Goal: Task Accomplishment & Management: Complete application form

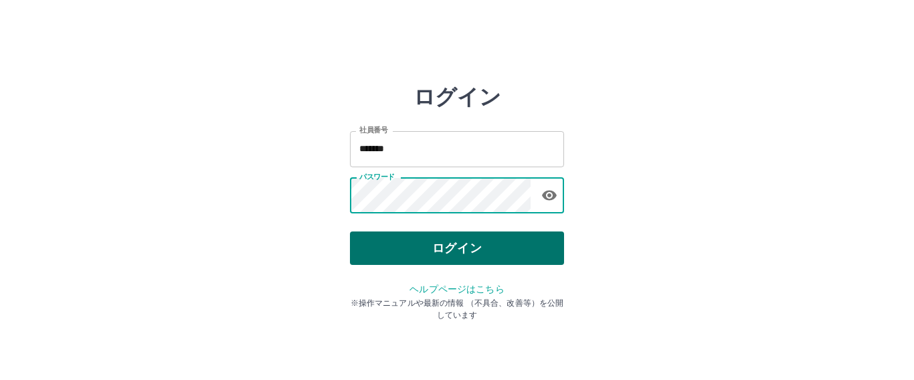
click at [476, 261] on button "ログイン" at bounding box center [457, 247] width 214 height 33
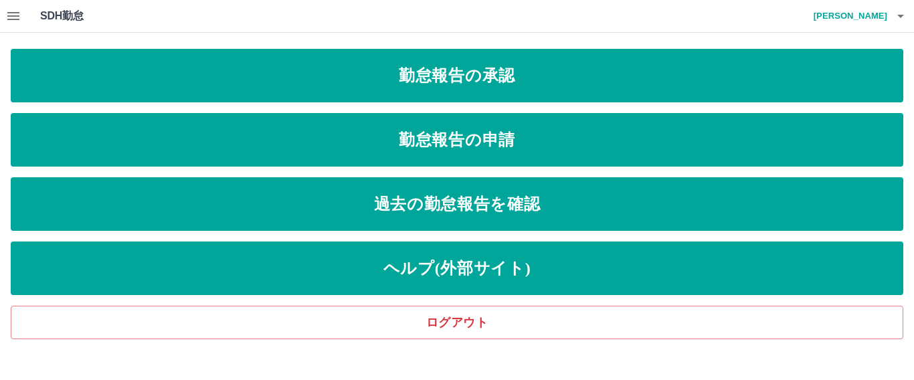
drag, startPoint x: 336, startPoint y: 202, endPoint x: 37, endPoint y: 19, distance: 350.3
click at [52, 23] on div "SDH勤怠 [PERSON_NAME] 勤怠報告の承認 勤怠報告の申請 過去の勤怠報告を確認 ヘルプ(外部サイト) ログアウト" at bounding box center [457, 169] width 914 height 339
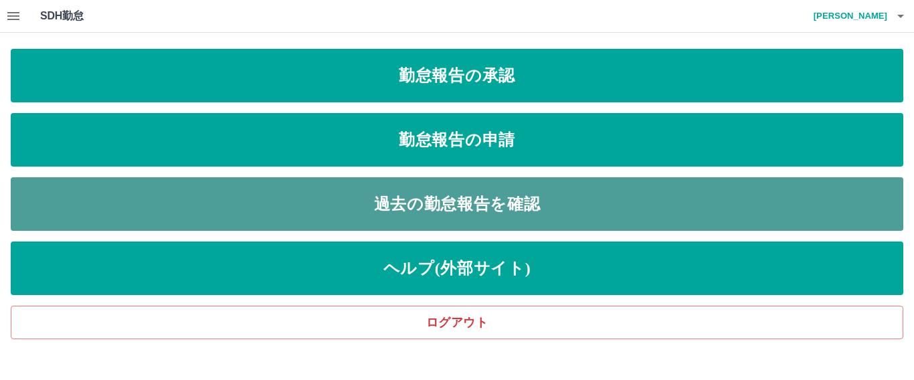
click at [185, 214] on link "過去の勤怠報告を確認" at bounding box center [457, 204] width 892 height 54
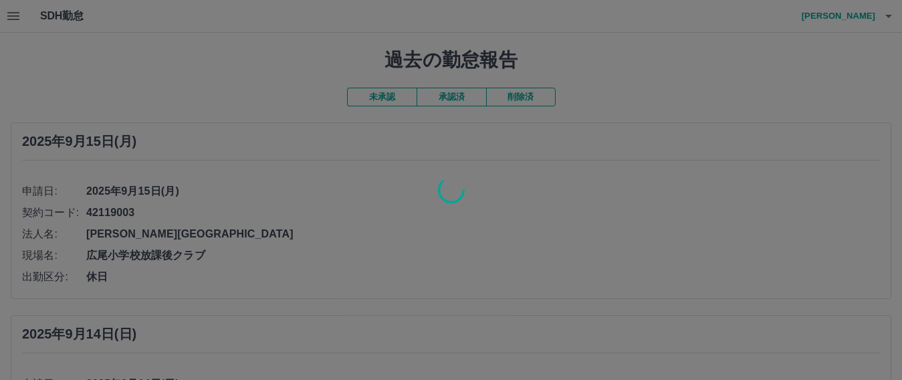
click at [18, 19] on div at bounding box center [451, 190] width 902 height 380
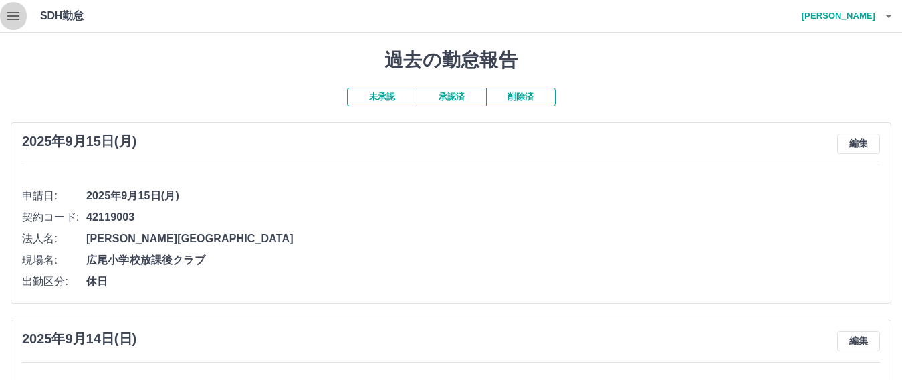
click at [18, 19] on icon "button" at bounding box center [13, 16] width 12 height 8
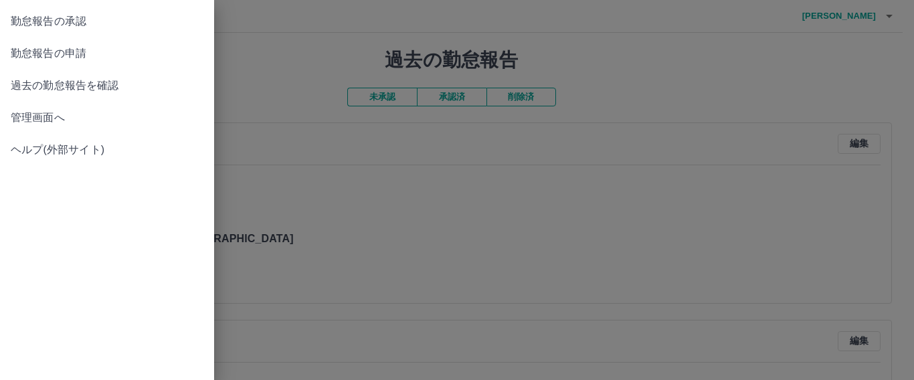
click at [60, 114] on span "管理画面へ" at bounding box center [107, 118] width 193 height 16
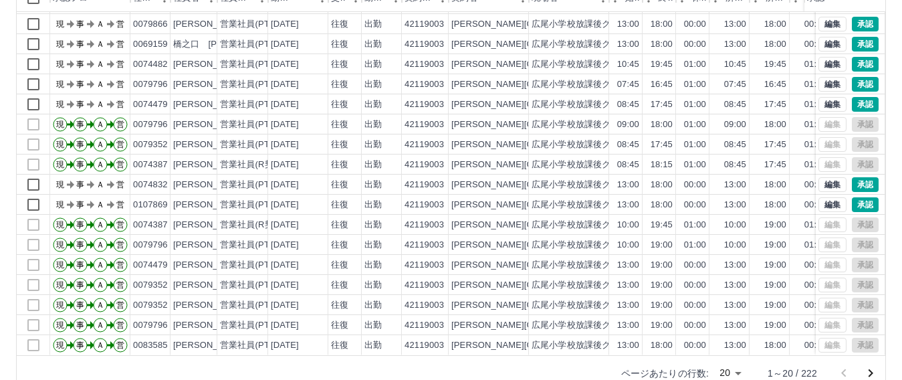
scroll to position [185, 0]
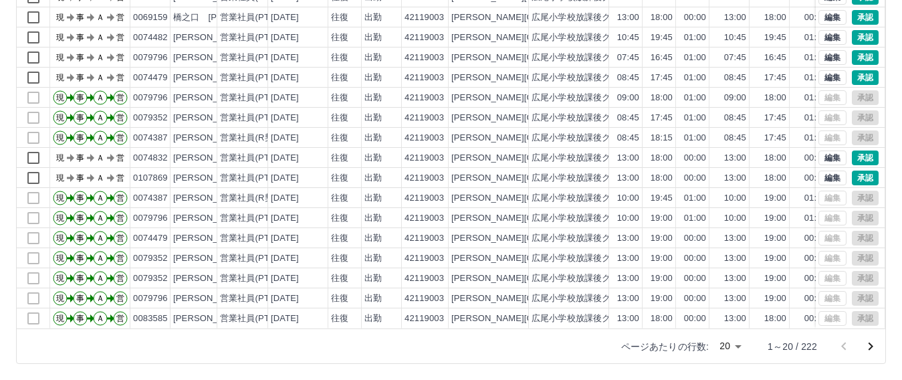
click at [879, 350] on button "次のページへ" at bounding box center [870, 346] width 27 height 27
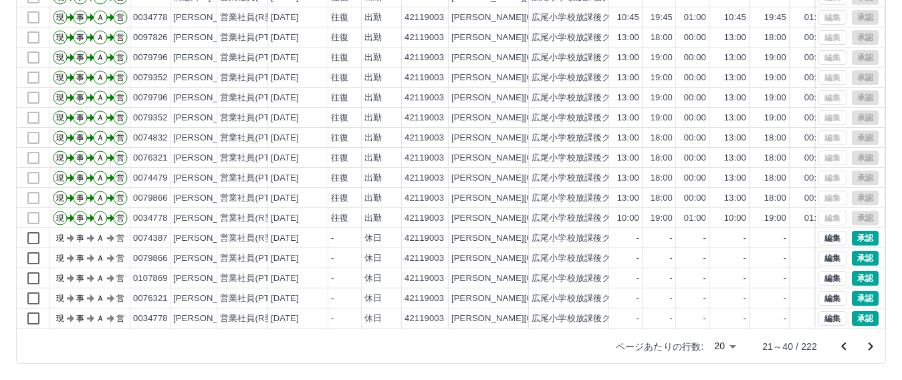
click at [846, 344] on icon "前のページへ" at bounding box center [844, 346] width 16 height 16
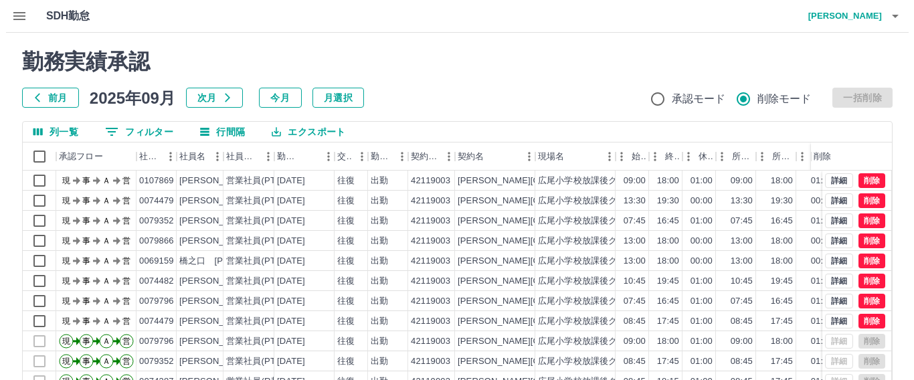
scroll to position [70, 0]
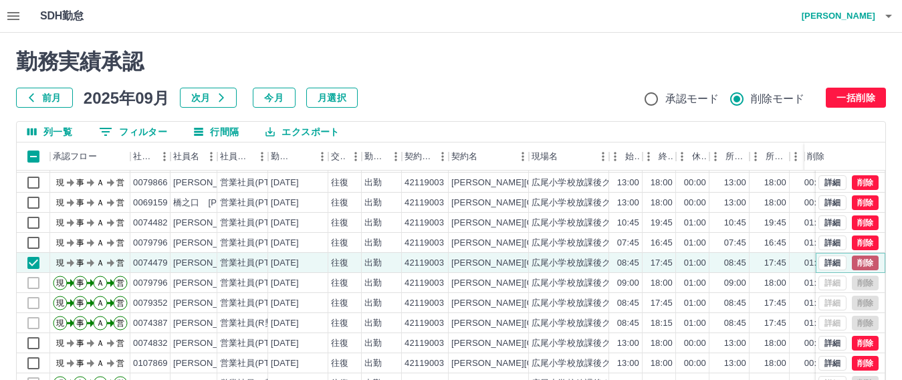
click at [852, 256] on button "削除" at bounding box center [865, 263] width 27 height 15
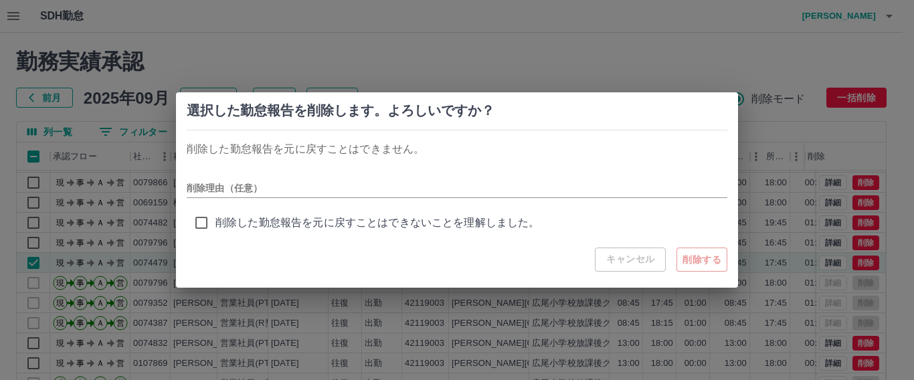
click at [387, 217] on span "削除した勤怠報告を元に戻すことはできないことを理解しました。" at bounding box center [377, 223] width 324 height 16
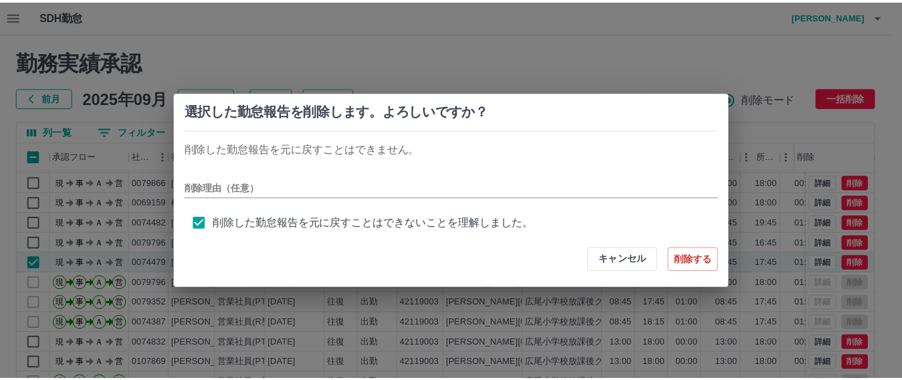
scroll to position [5, 0]
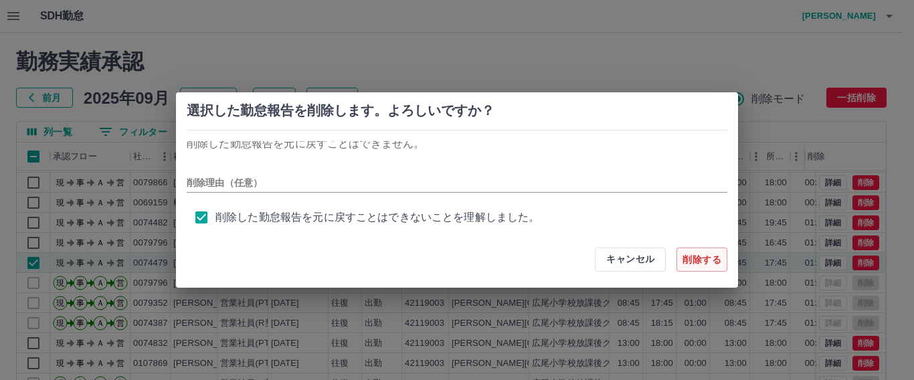
drag, startPoint x: 639, startPoint y: 269, endPoint x: 707, endPoint y: 265, distance: 67.7
click at [707, 265] on div "キャンセル 削除する" at bounding box center [661, 259] width 132 height 24
click at [707, 265] on button "削除する" at bounding box center [701, 259] width 51 height 24
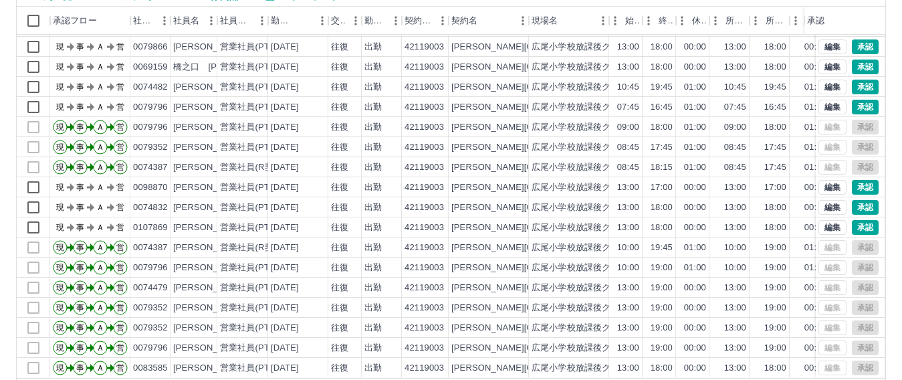
scroll to position [185, 0]
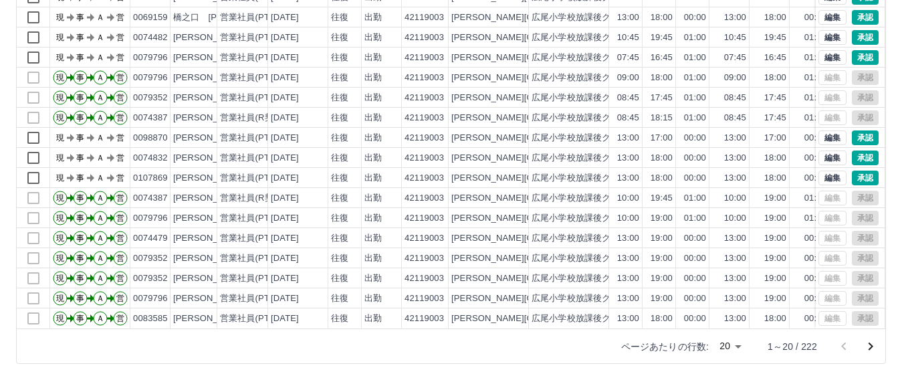
click at [886, 343] on div "列一覧 0 フィルター 行間隔 エクスポート 承認フロー 社員番号 社員名 社員区分 勤務日 交通費 勤務区分 契約コード 契約名 現場名 始業 終業 休憩 …" at bounding box center [451, 150] width 870 height 428
click at [868, 344] on icon "次のページへ" at bounding box center [871, 346] width 16 height 16
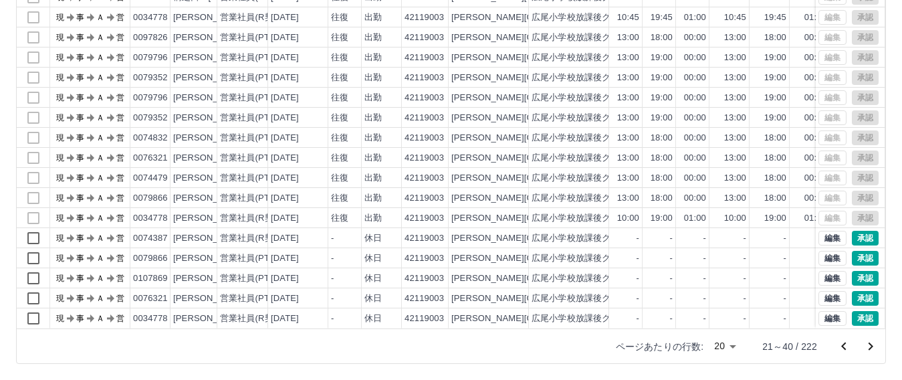
scroll to position [0, 0]
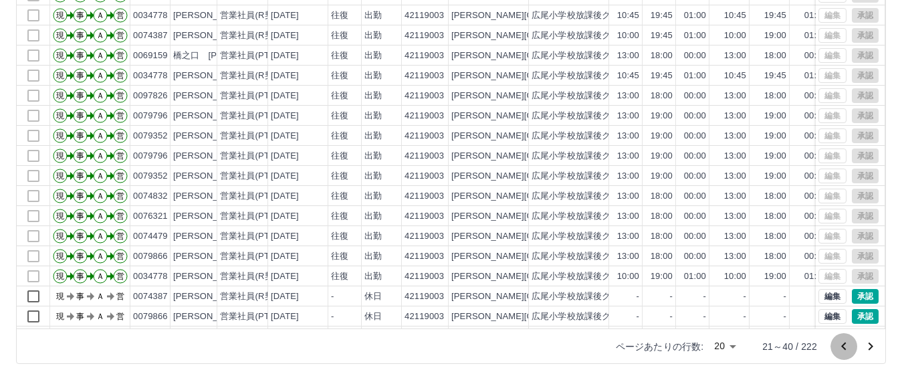
drag, startPoint x: 844, startPoint y: 346, endPoint x: 827, endPoint y: 337, distance: 19.2
click at [844, 346] on icon "前のページへ" at bounding box center [844, 346] width 16 height 16
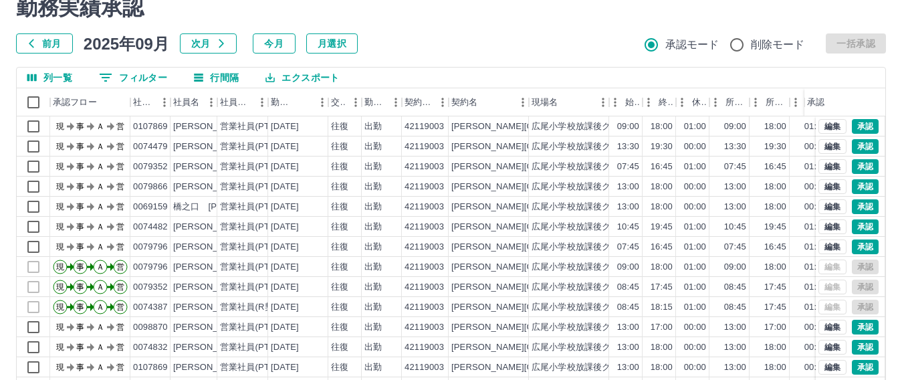
scroll to position [52, 0]
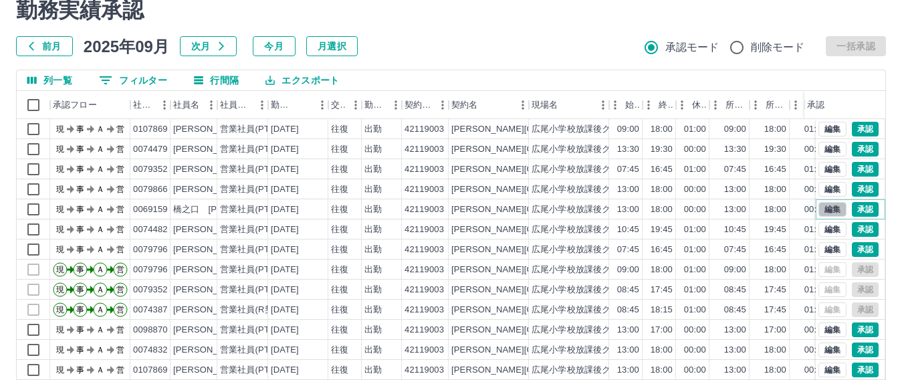
click at [819, 207] on button "編集" at bounding box center [833, 209] width 28 height 15
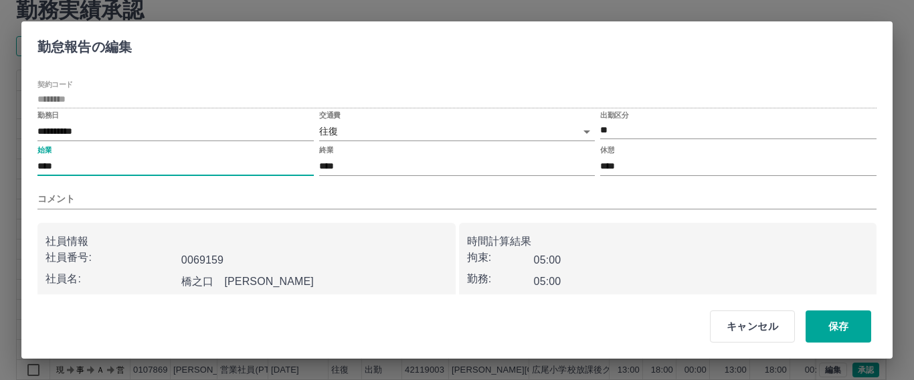
click at [104, 169] on input "****" at bounding box center [175, 166] width 276 height 19
type input "****"
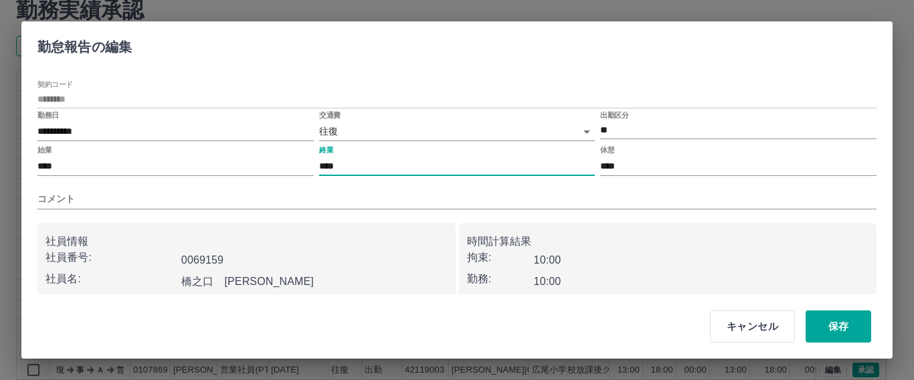
click at [350, 169] on input "****" at bounding box center [457, 166] width 276 height 19
type input "****"
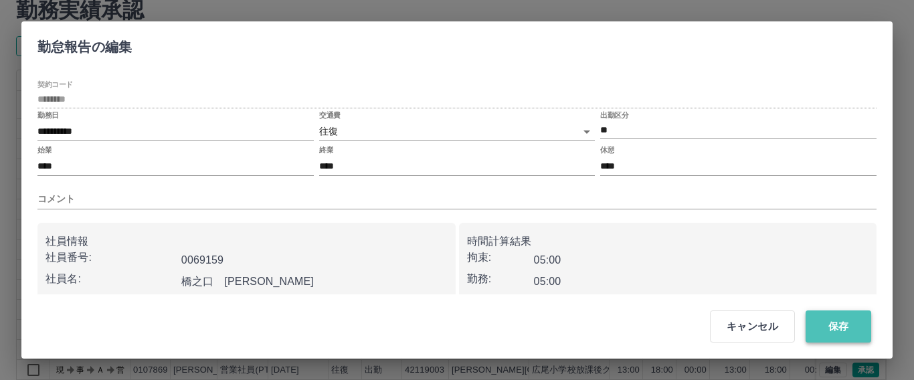
click at [846, 326] on button "保存" at bounding box center [838, 326] width 66 height 32
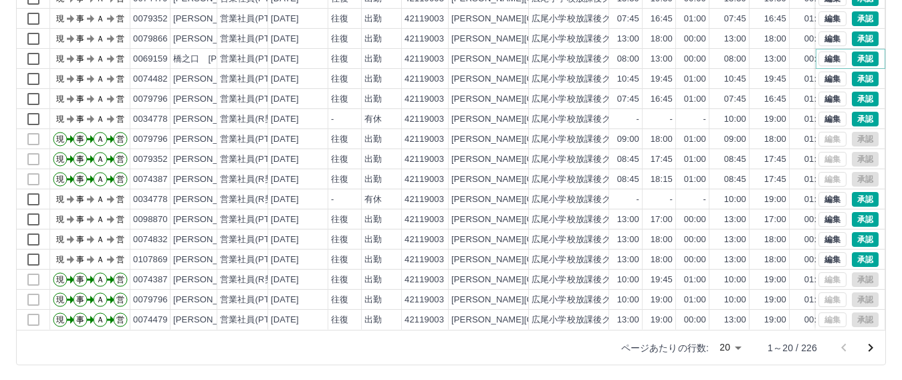
scroll to position [185, 0]
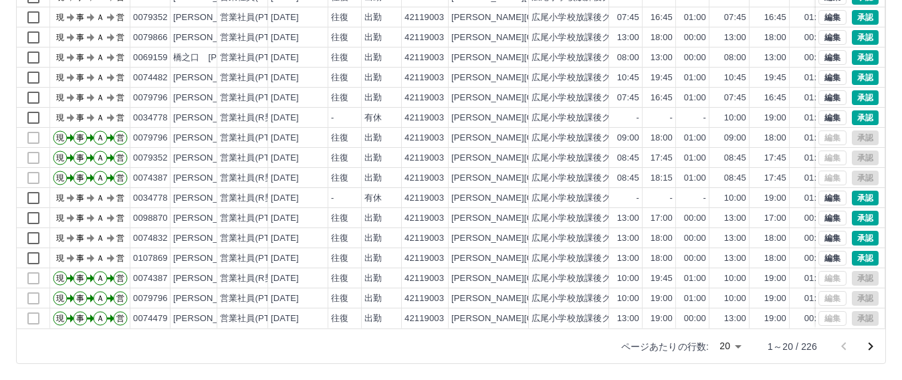
click at [874, 350] on icon "次のページへ" at bounding box center [871, 346] width 16 height 16
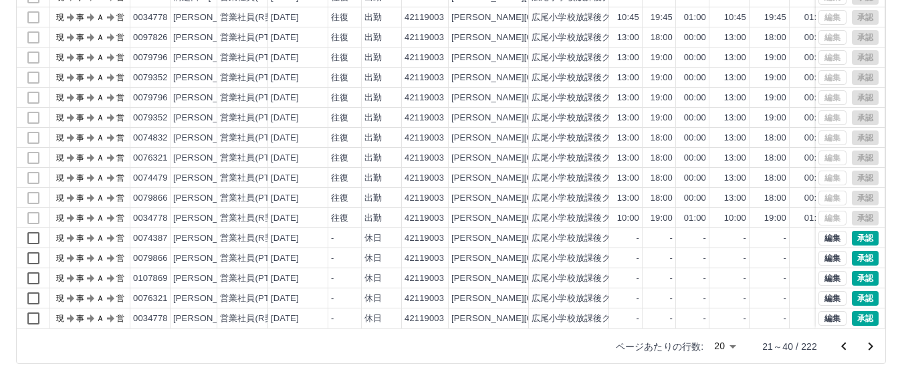
scroll to position [0, 0]
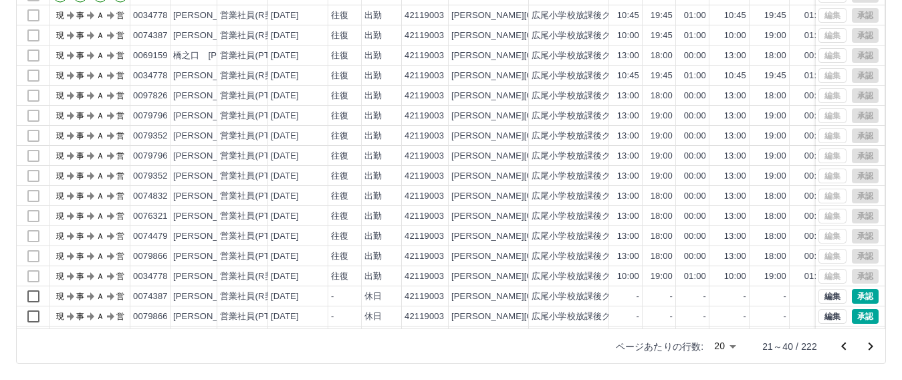
click at [839, 342] on icon "前のページへ" at bounding box center [844, 346] width 16 height 16
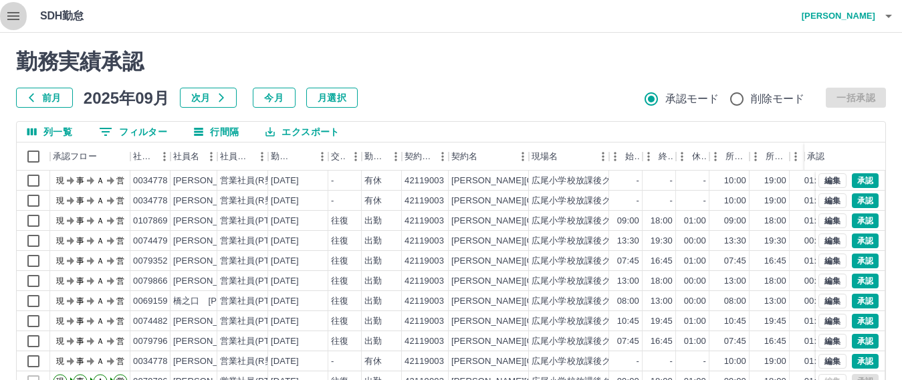
click at [9, 17] on icon "button" at bounding box center [13, 16] width 16 height 16
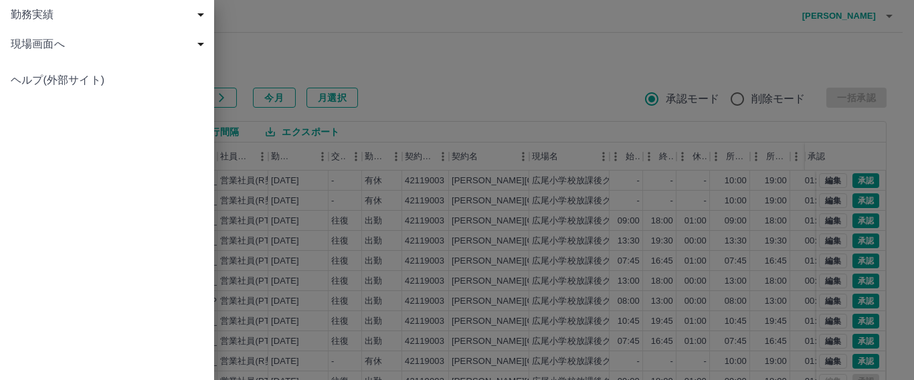
click at [51, 48] on span "現場画面へ" at bounding box center [110, 44] width 198 height 16
click at [65, 71] on span "現場画面へ" at bounding box center [113, 74] width 179 height 16
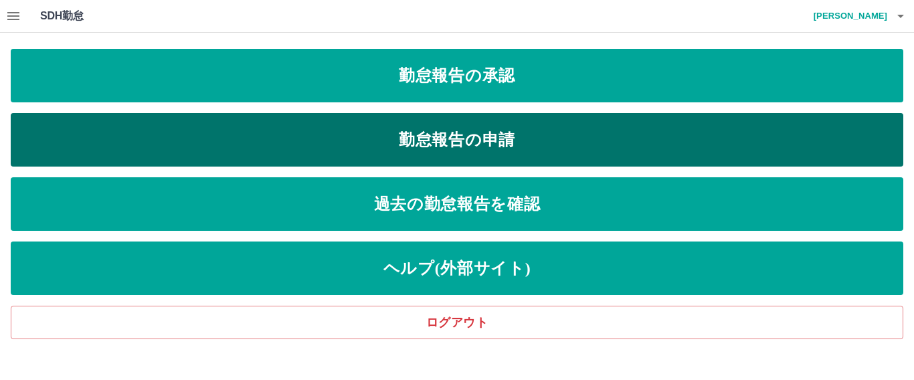
click at [426, 150] on link "勤怠報告の申請" at bounding box center [457, 140] width 892 height 54
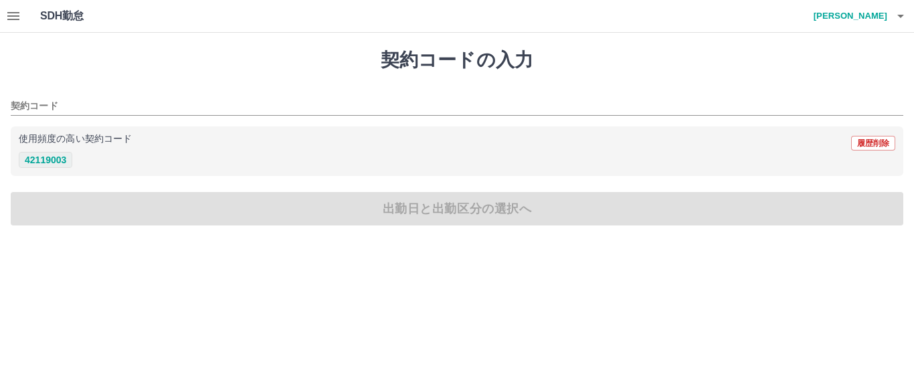
click at [54, 160] on button "42119003" at bounding box center [46, 160] width 54 height 16
type input "********"
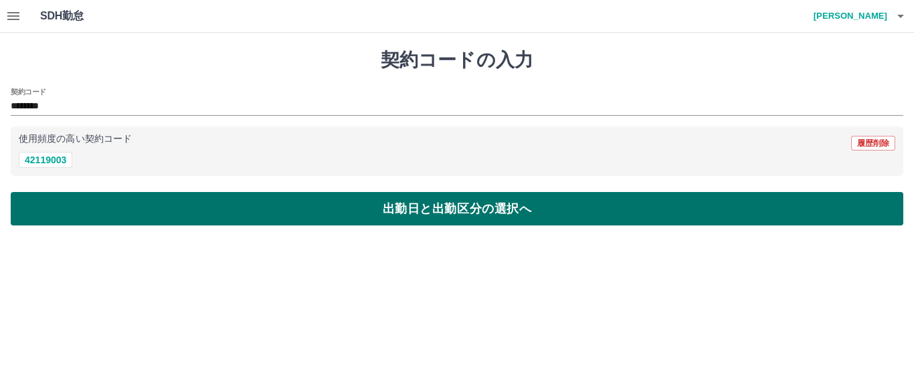
click at [112, 207] on button "出勤日と出勤区分の選択へ" at bounding box center [457, 208] width 892 height 33
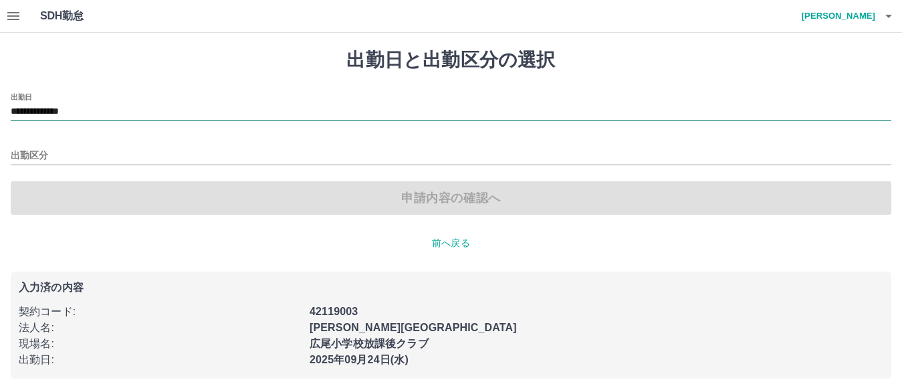
click at [78, 111] on input "**********" at bounding box center [451, 112] width 881 height 17
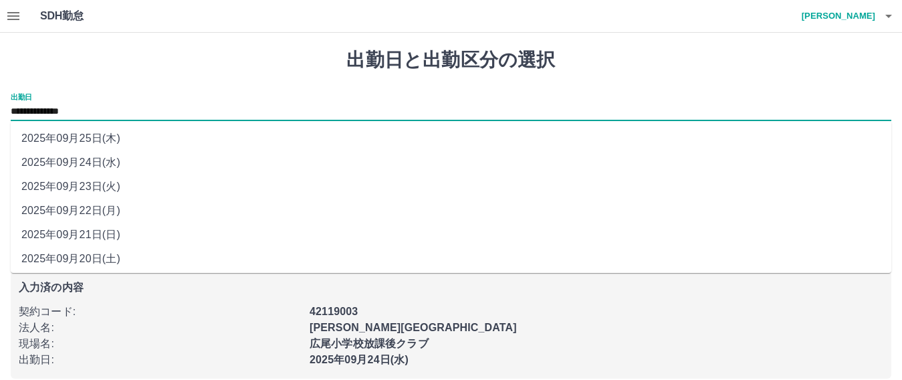
click at [72, 203] on li "2025年09月22日(月)" at bounding box center [451, 211] width 881 height 24
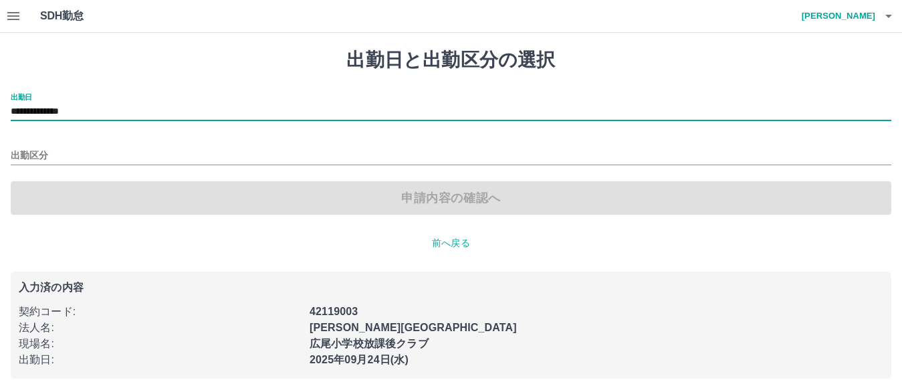
type input "**********"
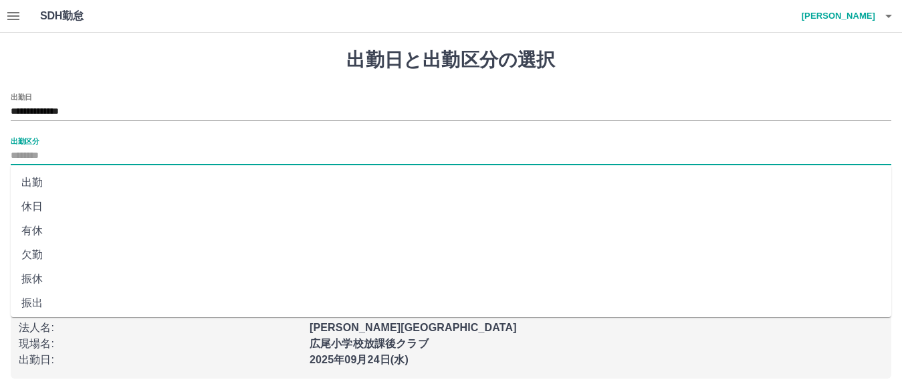
click at [54, 155] on input "出勤区分" at bounding box center [451, 156] width 881 height 17
click at [65, 178] on li "出勤" at bounding box center [451, 183] width 881 height 24
type input "**"
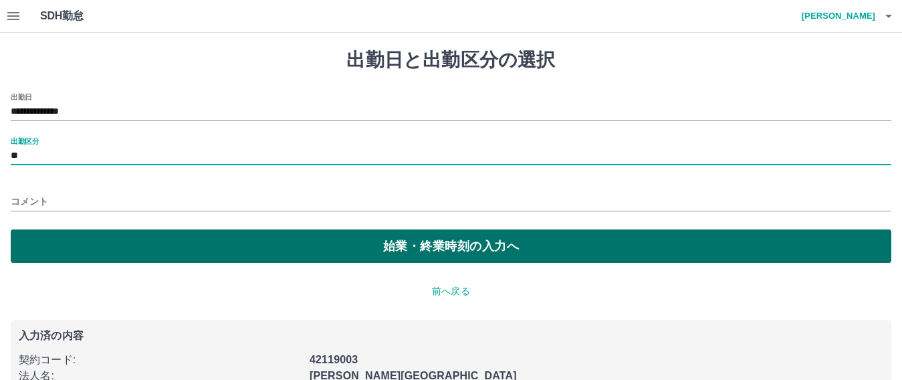
click at [82, 231] on button "始業・終業時刻の入力へ" at bounding box center [451, 245] width 881 height 33
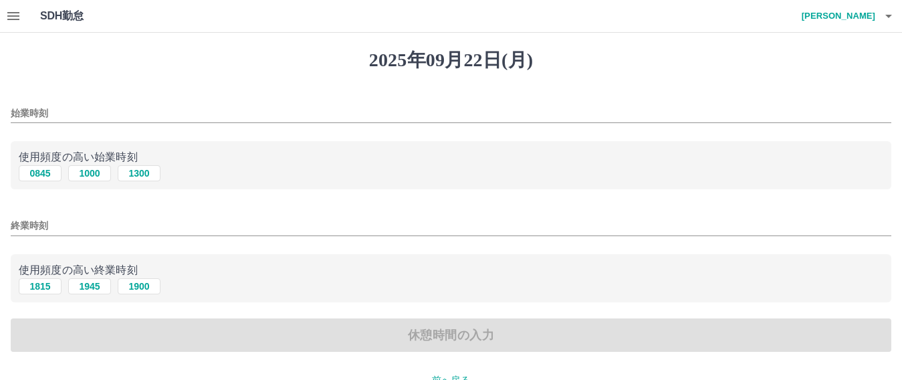
click at [123, 112] on input "始業時刻" at bounding box center [451, 113] width 881 height 19
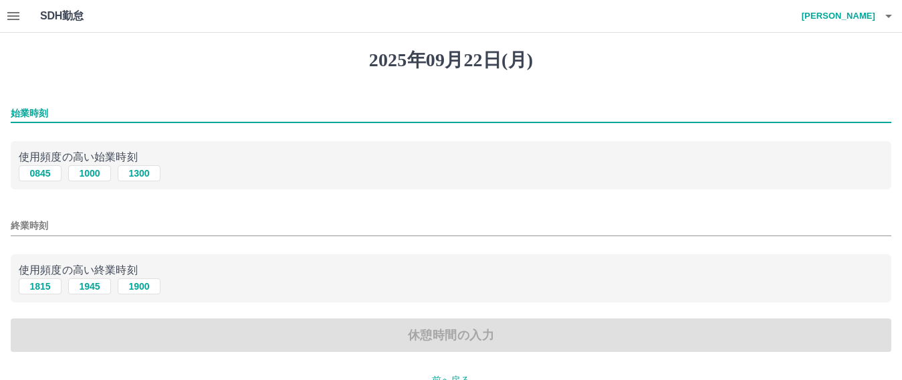
type input "****"
click at [88, 221] on input "終業時刻" at bounding box center [451, 225] width 881 height 19
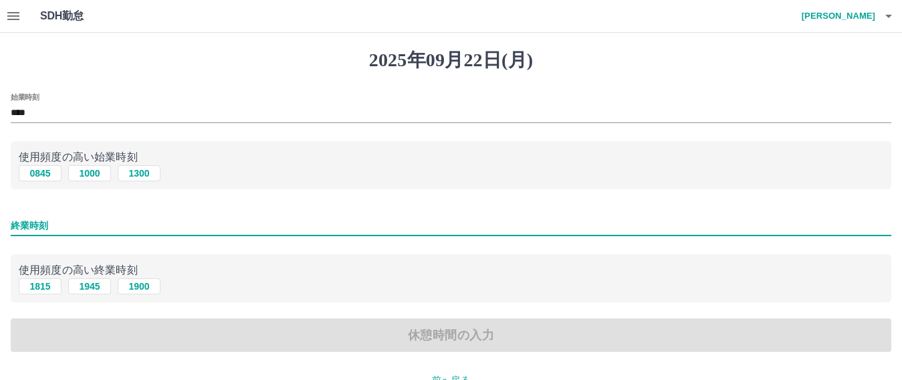
click at [56, 227] on input "終業時刻" at bounding box center [451, 225] width 881 height 19
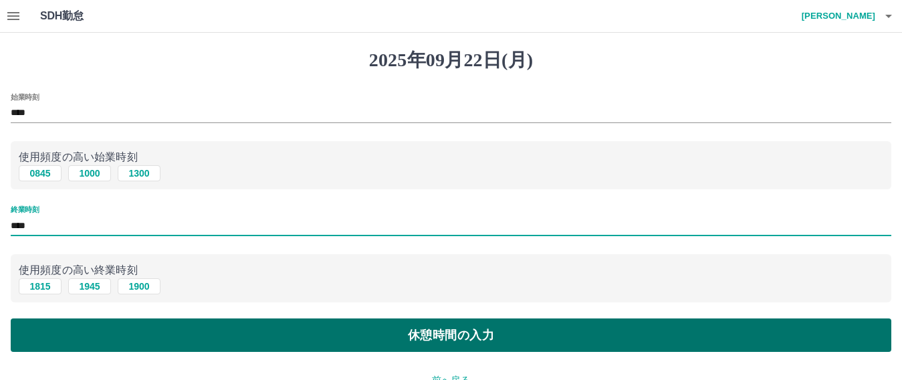
type input "****"
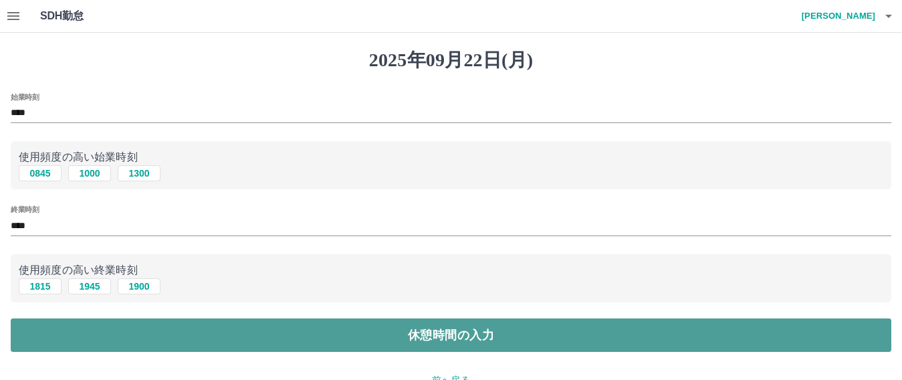
click at [92, 334] on button "休憩時間の入力" at bounding box center [451, 334] width 881 height 33
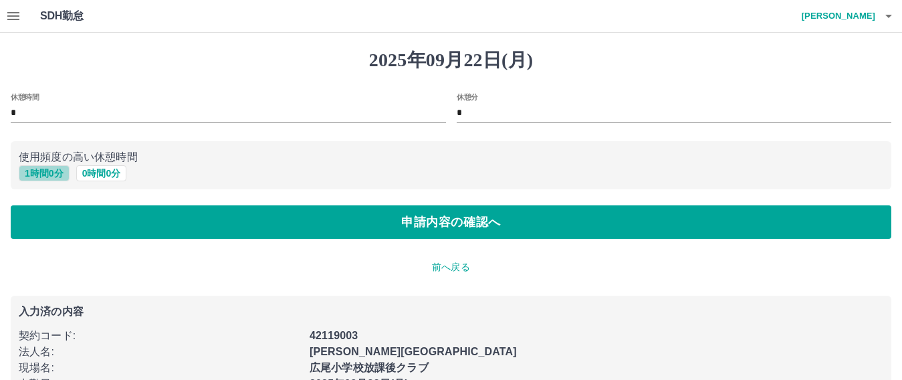
click at [49, 177] on button "1 時間 0 分" at bounding box center [44, 173] width 51 height 16
type input "*"
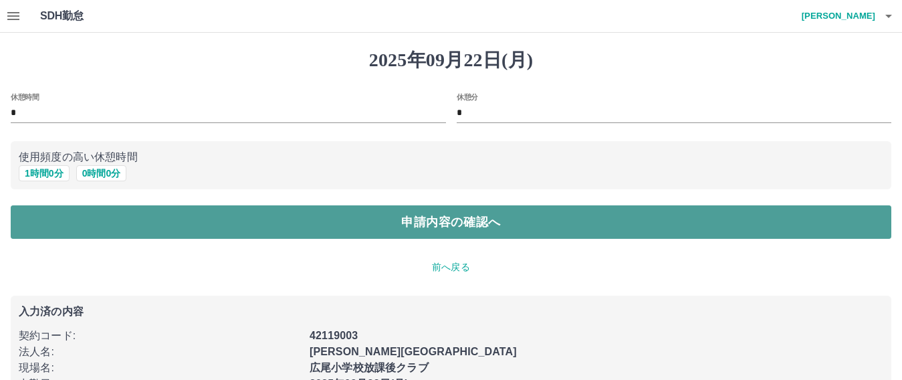
click at [67, 216] on button "申請内容の確認へ" at bounding box center [451, 221] width 881 height 33
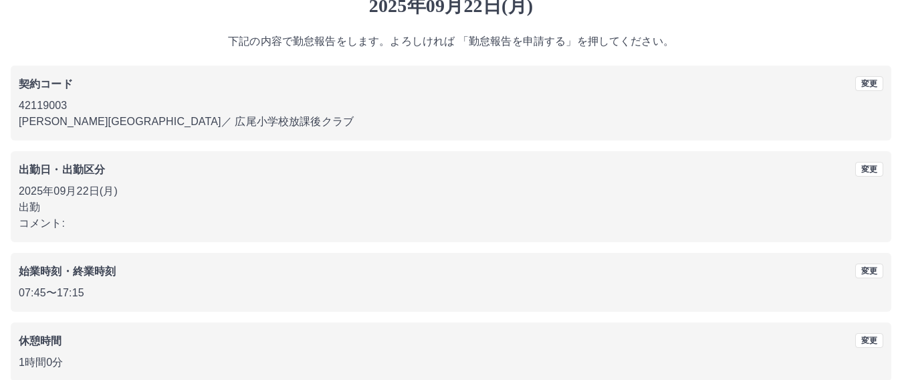
scroll to position [121, 0]
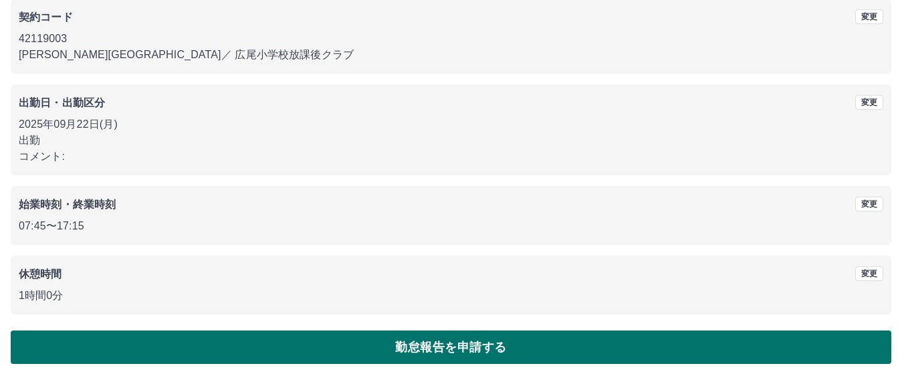
click at [350, 354] on button "勤怠報告を申請する" at bounding box center [451, 346] width 881 height 33
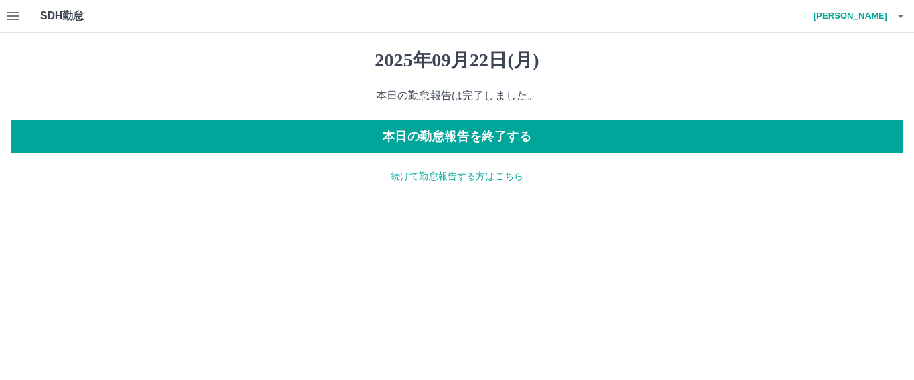
click at [405, 175] on p "続けて勤怠報告する方はこちら" at bounding box center [457, 176] width 892 height 14
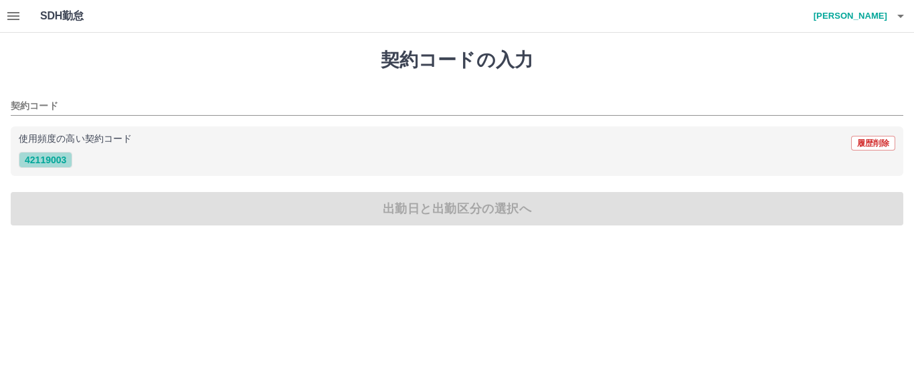
click at [45, 156] on button "42119003" at bounding box center [46, 160] width 54 height 16
type input "********"
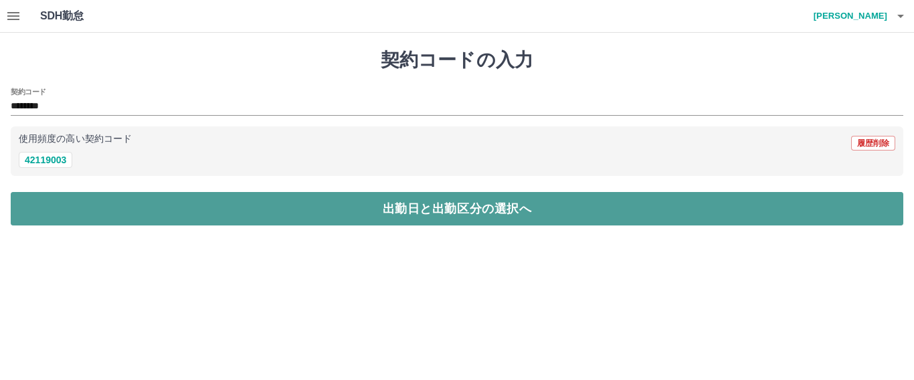
click at [43, 201] on button "出勤日と出勤区分の選択へ" at bounding box center [457, 208] width 892 height 33
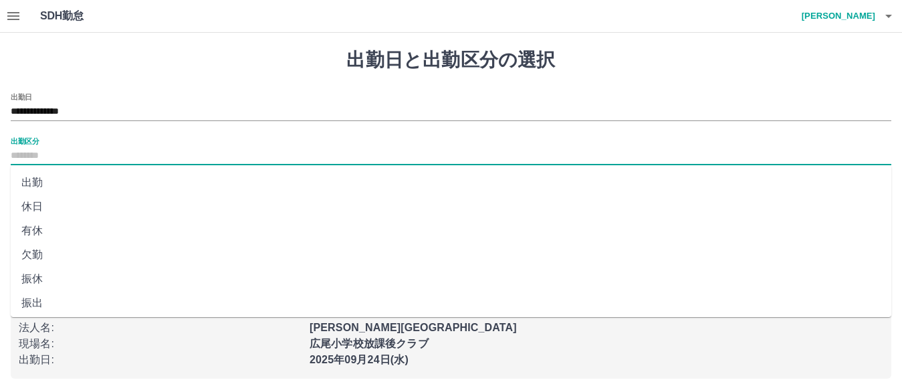
click at [53, 155] on input "出勤区分" at bounding box center [451, 156] width 881 height 17
click at [49, 185] on li "出勤" at bounding box center [451, 183] width 881 height 24
type input "**"
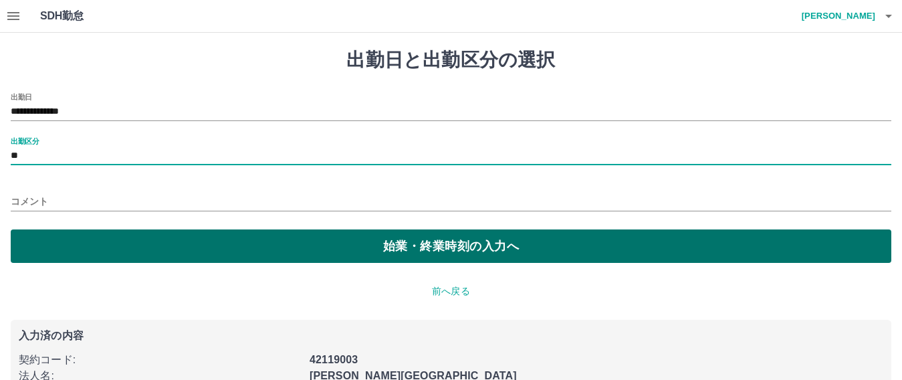
click at [58, 247] on button "始業・終業時刻の入力へ" at bounding box center [451, 245] width 881 height 33
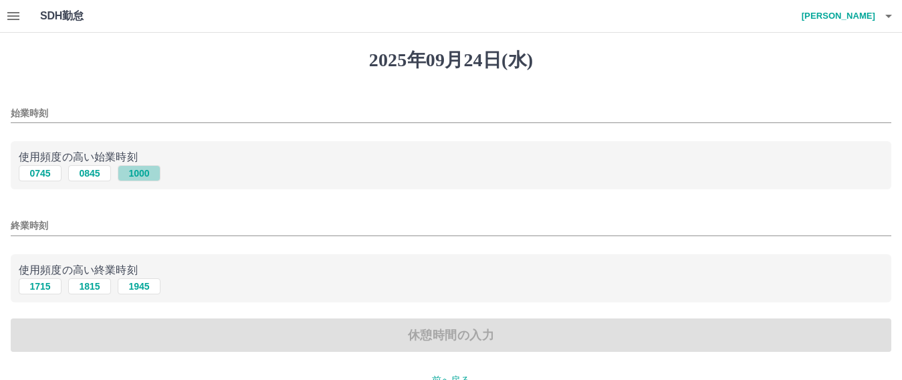
click at [148, 175] on button "1000" at bounding box center [139, 173] width 43 height 16
type input "****"
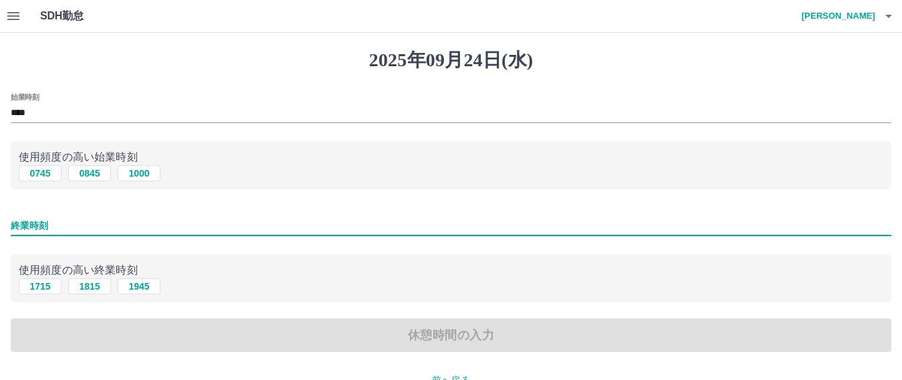
click at [97, 227] on input "終業時刻" at bounding box center [451, 225] width 881 height 19
type input "****"
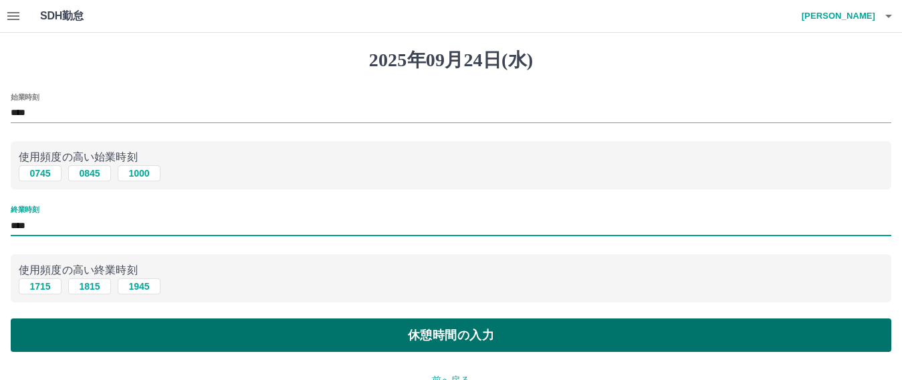
click at [97, 336] on button "休憩時間の入力" at bounding box center [451, 334] width 881 height 33
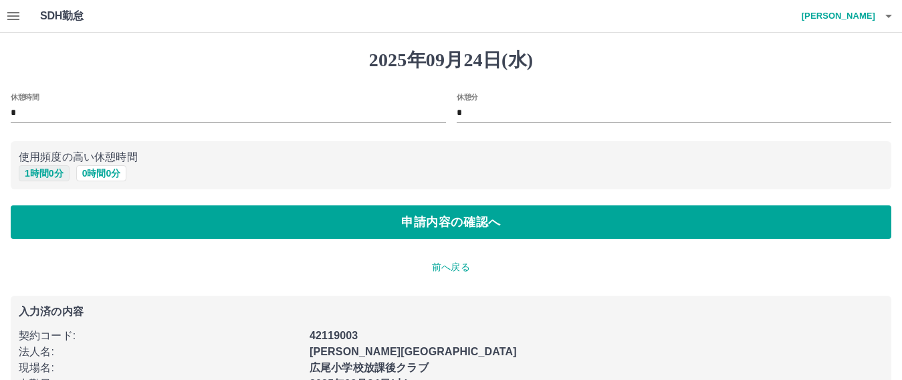
click at [63, 173] on button "1 時間 0 分" at bounding box center [44, 173] width 51 height 16
type input "*"
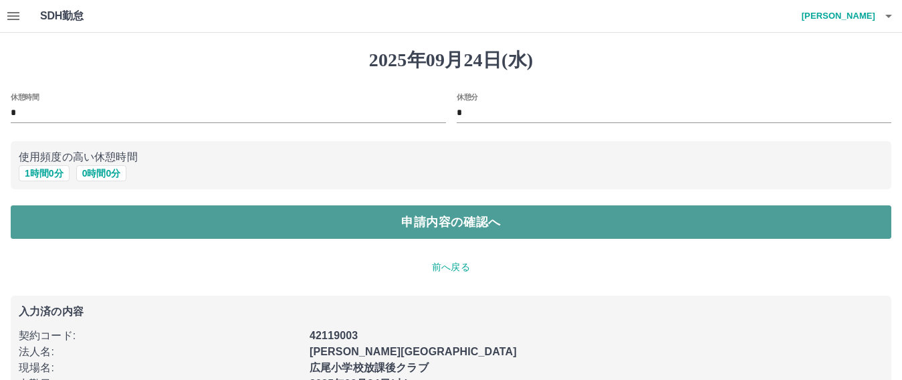
click at [86, 226] on button "申請内容の確認へ" at bounding box center [451, 221] width 881 height 33
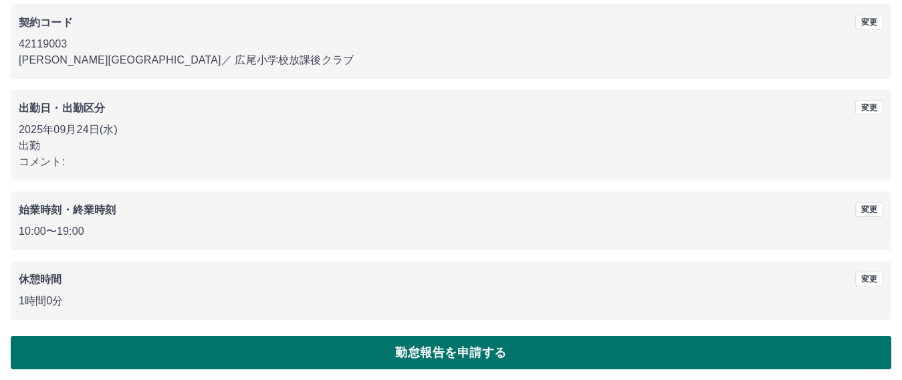
scroll to position [121, 0]
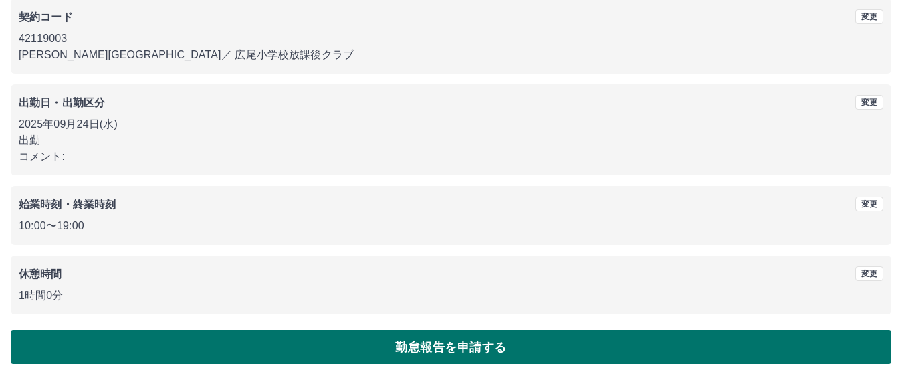
click at [383, 358] on button "勤怠報告を申請する" at bounding box center [451, 346] width 881 height 33
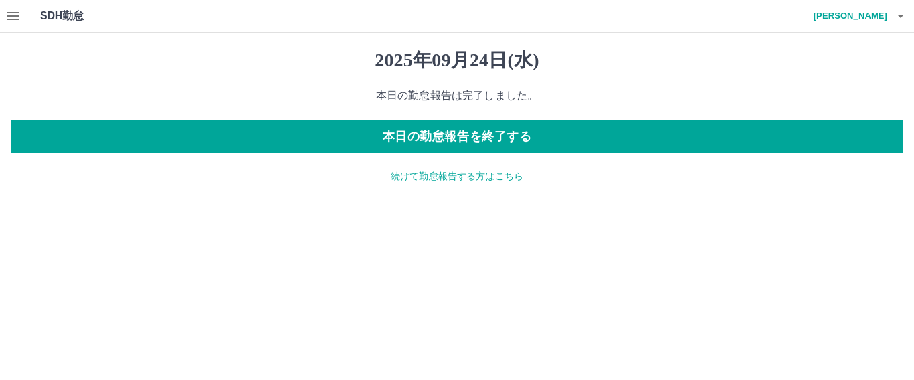
click at [15, 9] on icon "button" at bounding box center [13, 16] width 16 height 16
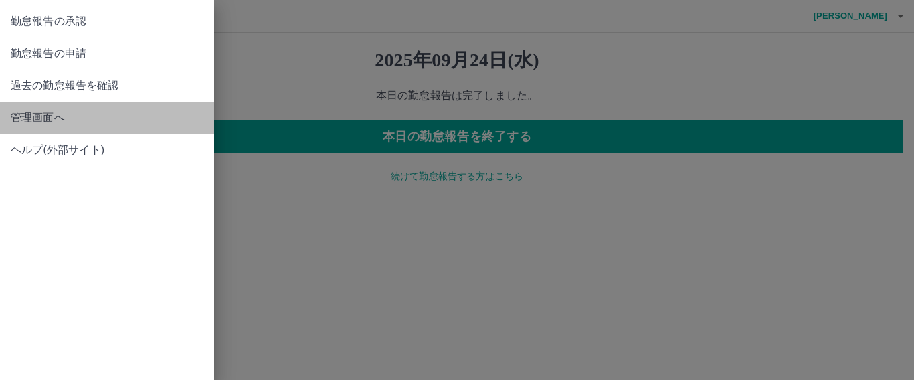
click at [35, 124] on span "管理画面へ" at bounding box center [107, 118] width 193 height 16
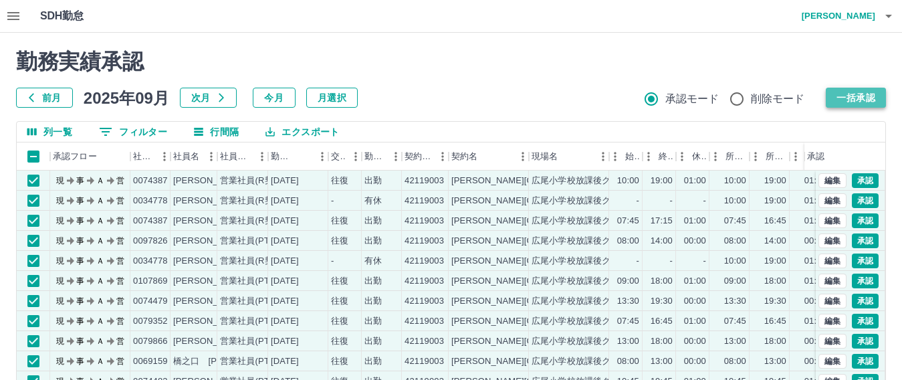
click at [860, 100] on button "一括承認" at bounding box center [856, 98] width 60 height 20
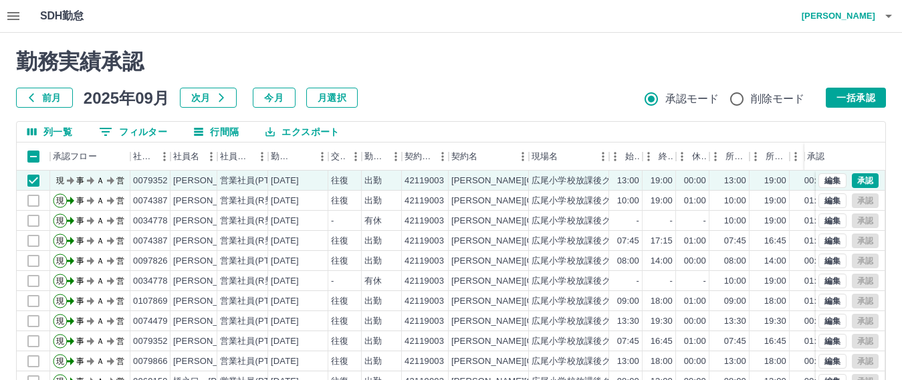
click at [884, 80] on div "勤務実績承認 前月 2025年09月 次月 今月 月選択 承認モード 削除モード 一括承認" at bounding box center [451, 78] width 870 height 59
drag, startPoint x: 870, startPoint y: 95, endPoint x: 902, endPoint y: 92, distance: 32.2
click at [869, 96] on button "一括承認" at bounding box center [856, 98] width 60 height 20
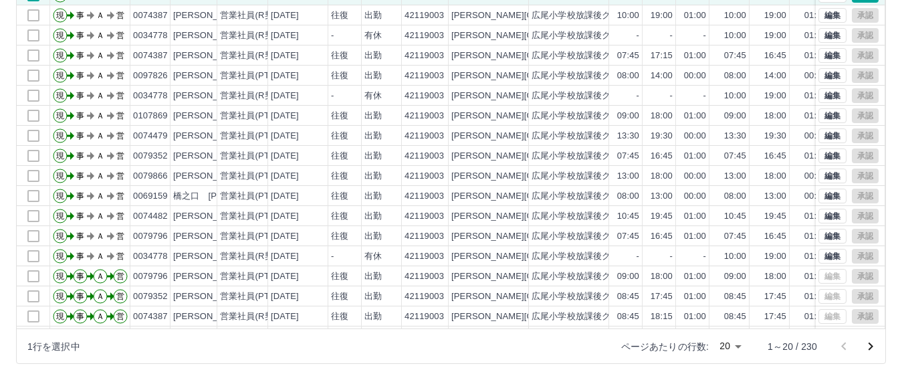
scroll to position [70, 0]
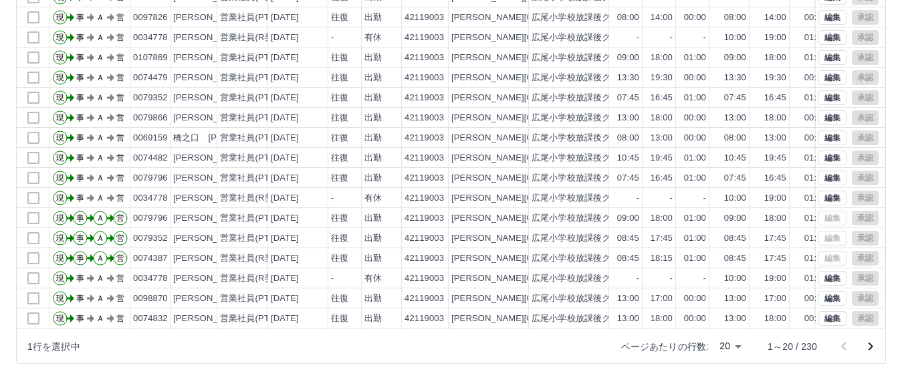
click at [872, 346] on icon "次のページへ" at bounding box center [871, 346] width 5 height 8
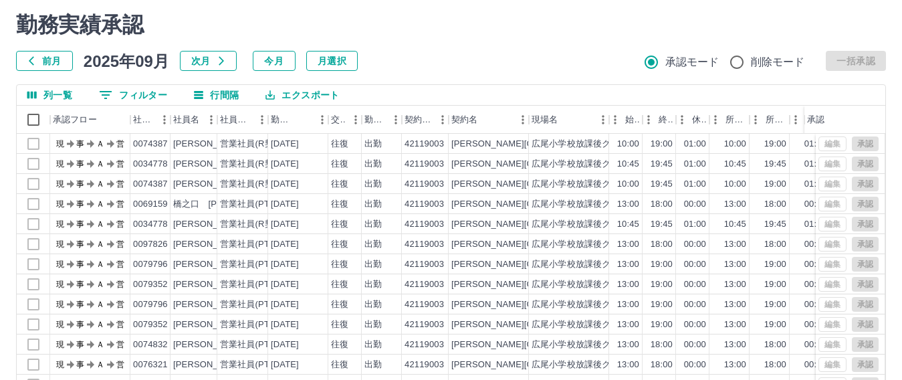
scroll to position [6, 0]
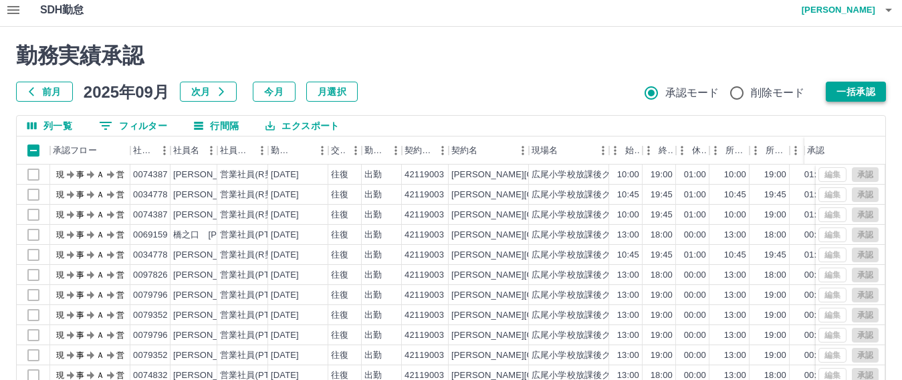
click at [845, 97] on button "一括承認" at bounding box center [856, 92] width 60 height 20
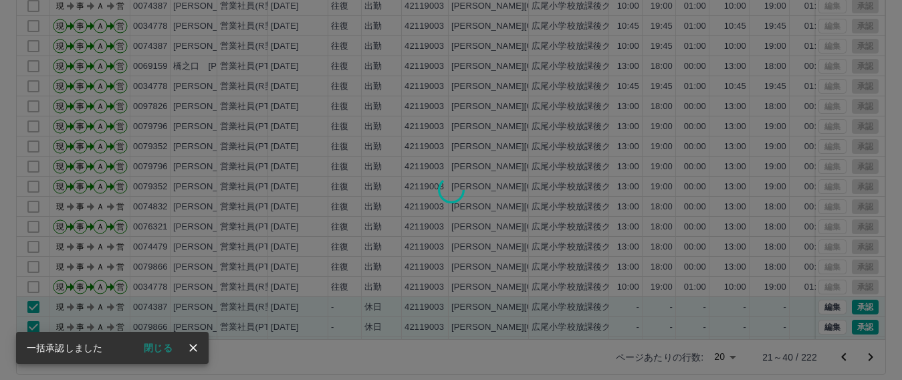
scroll to position [185, 0]
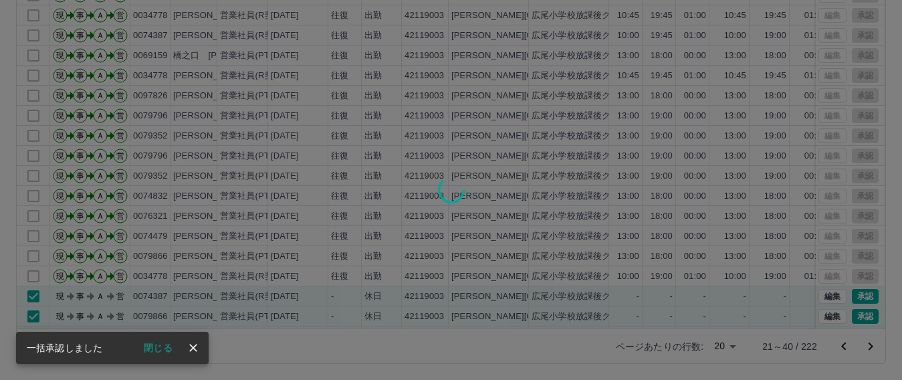
drag, startPoint x: 900, startPoint y: 252, endPoint x: 901, endPoint y: 237, distance: 14.8
click at [901, 237] on div at bounding box center [451, 190] width 902 height 380
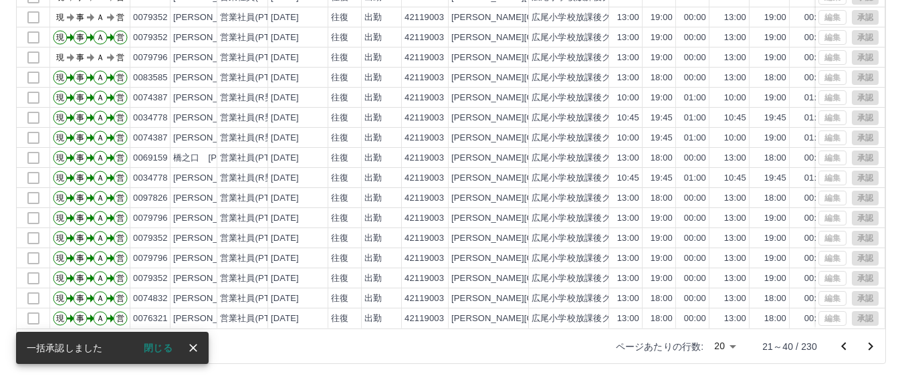
click at [873, 345] on icon "次のページへ" at bounding box center [871, 346] width 16 height 16
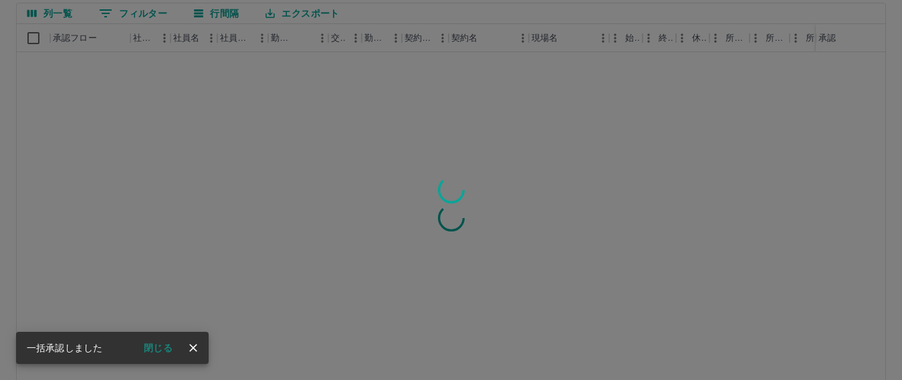
scroll to position [70, 0]
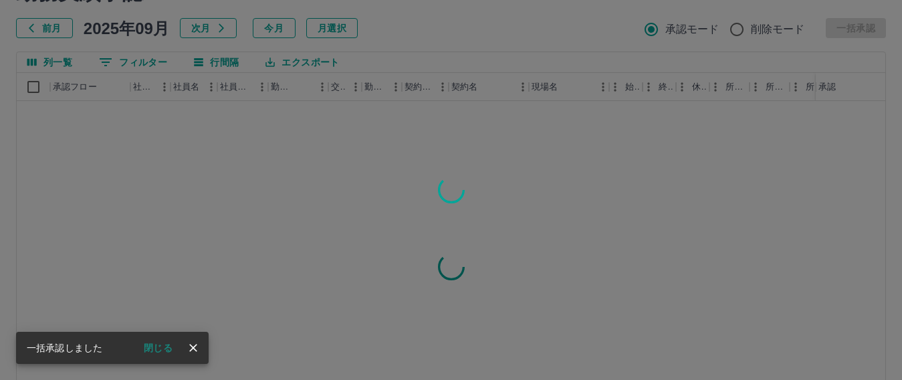
click at [34, 90] on div at bounding box center [451, 190] width 902 height 380
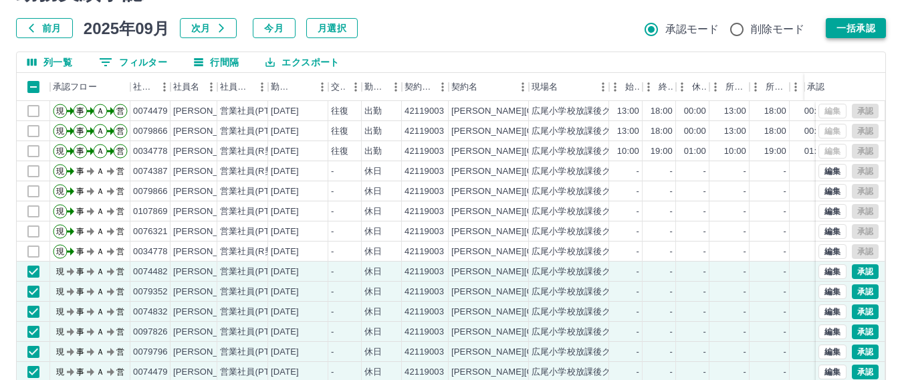
click at [866, 31] on button "一括承認" at bounding box center [856, 28] width 60 height 20
click at [845, 21] on button "一括承認" at bounding box center [856, 28] width 60 height 20
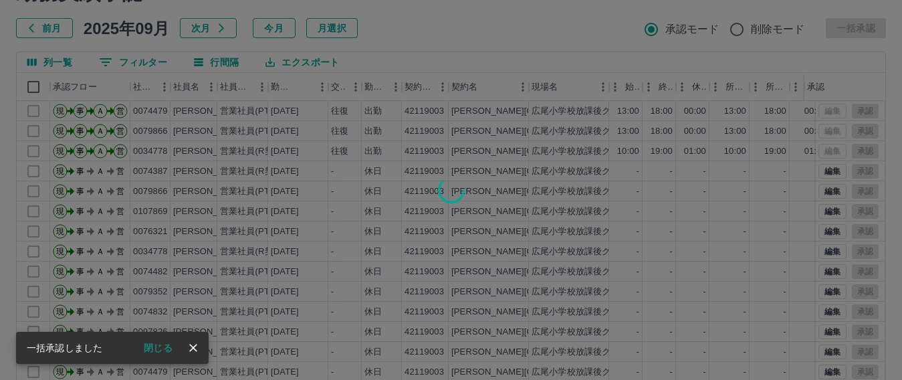
scroll to position [185, 0]
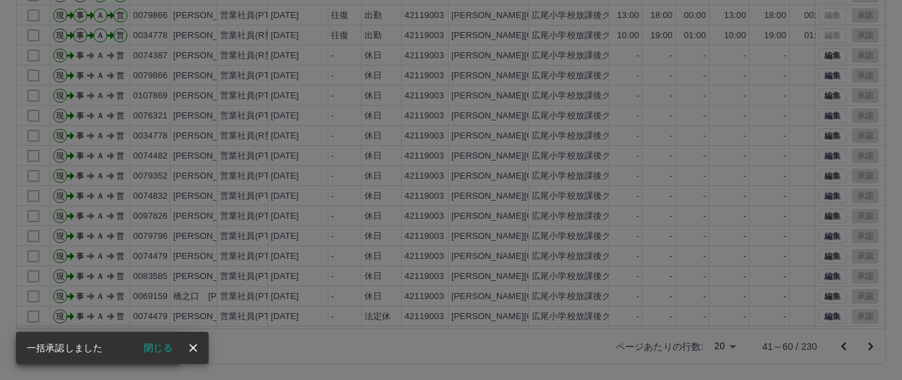
drag, startPoint x: 882, startPoint y: 211, endPoint x: 871, endPoint y: 327, distance: 116.3
click at [871, 327] on div "承認権限がありません" at bounding box center [451, 190] width 902 height 380
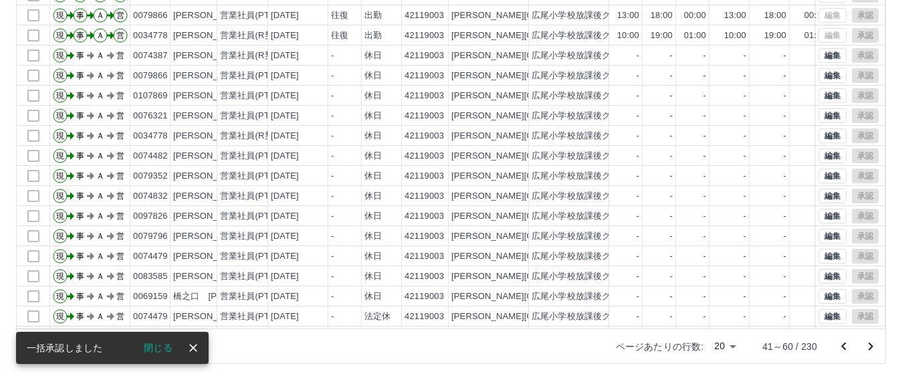
scroll to position [70, 0]
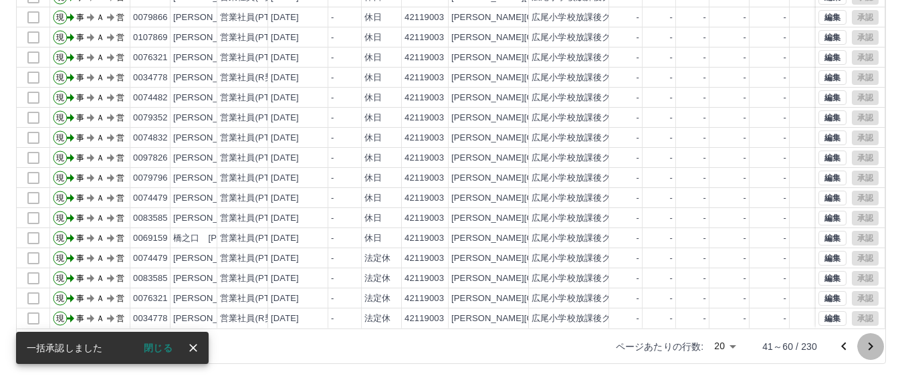
click at [872, 343] on icon "次のページへ" at bounding box center [871, 346] width 16 height 16
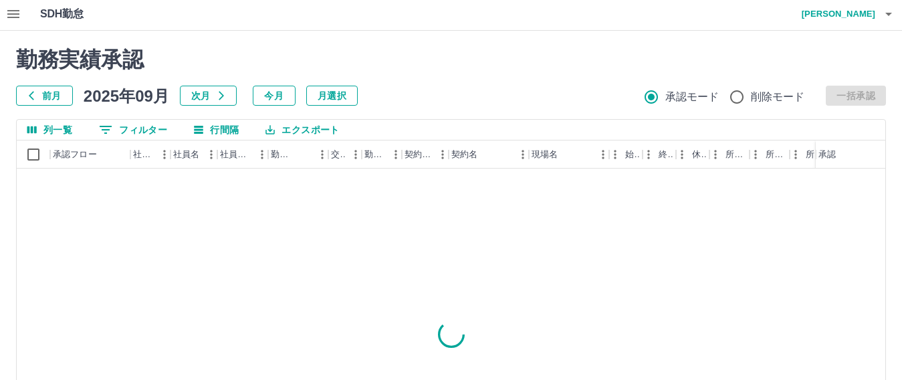
scroll to position [0, 0]
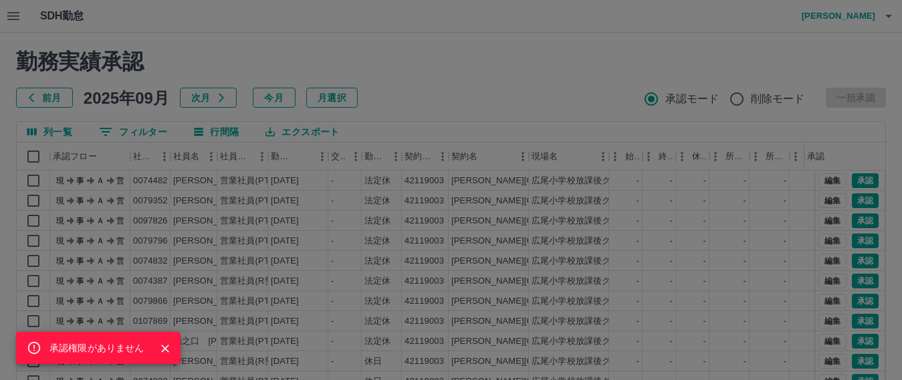
click at [28, 157] on div "承認権限がありません" at bounding box center [451, 190] width 902 height 380
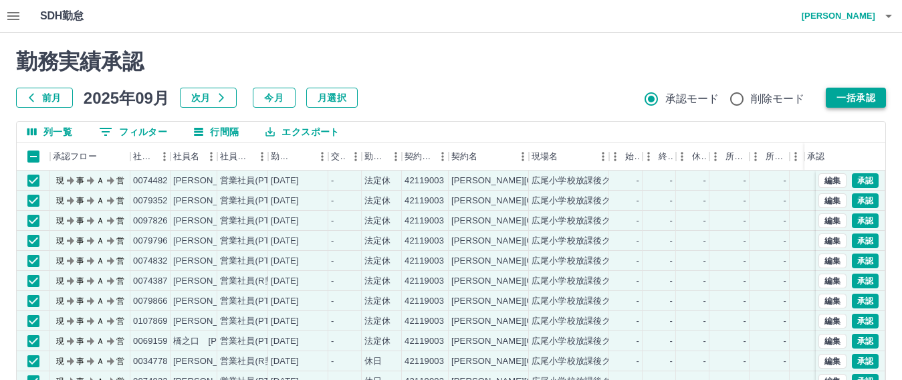
click at [835, 94] on button "一括承認" at bounding box center [856, 98] width 60 height 20
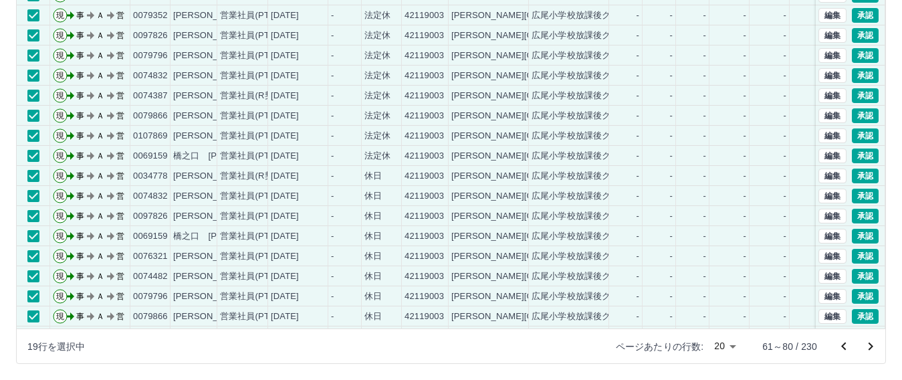
scroll to position [70, 0]
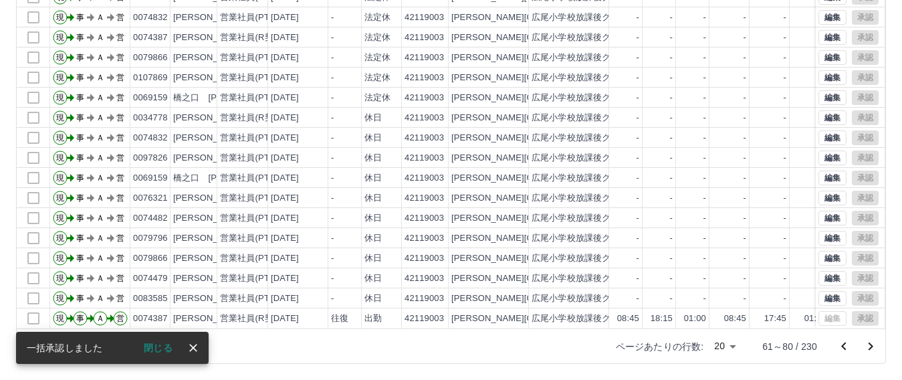
click at [874, 346] on icon "次のページへ" at bounding box center [871, 346] width 16 height 16
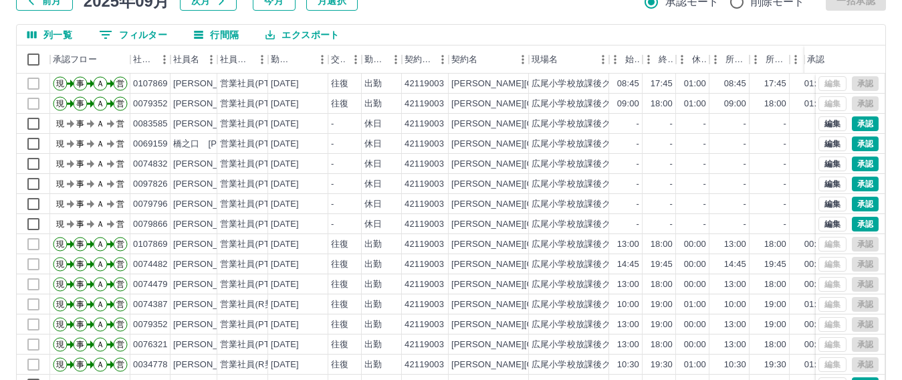
scroll to position [0, 0]
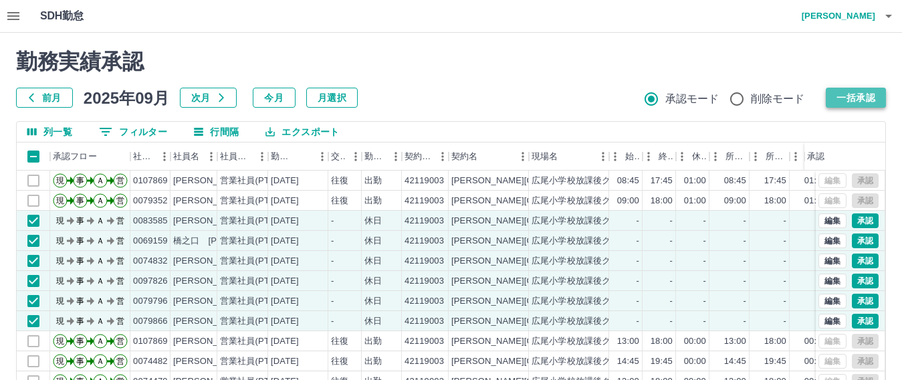
click at [851, 101] on button "一括承認" at bounding box center [856, 98] width 60 height 20
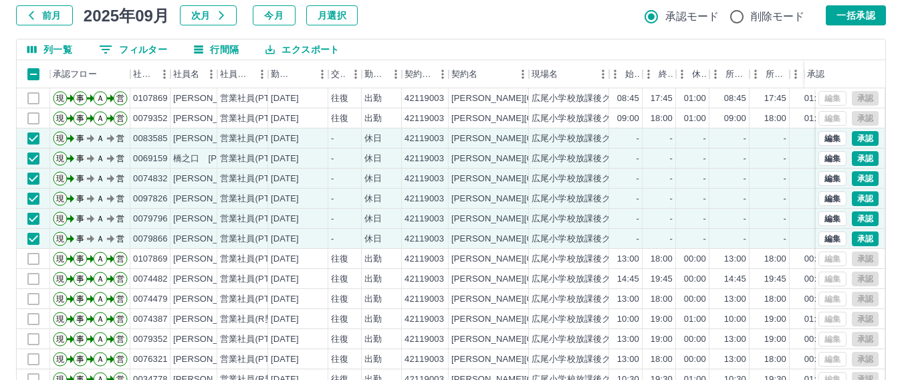
scroll to position [185, 0]
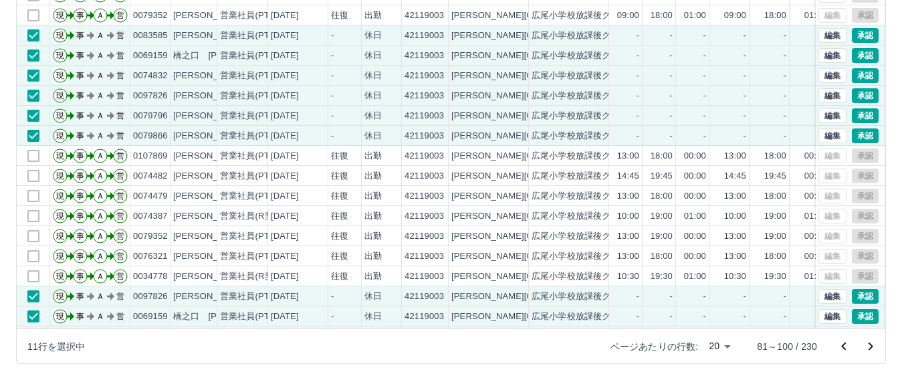
click at [883, 278] on div "列一覧 0 フィルター 行間隔 エクスポート 承認フロー 社員番号 社員名 社員区分 勤務日 交通費 勤務区分 契約コード 契約名 現場名 始業 終業 休憩 …" at bounding box center [451, 150] width 870 height 428
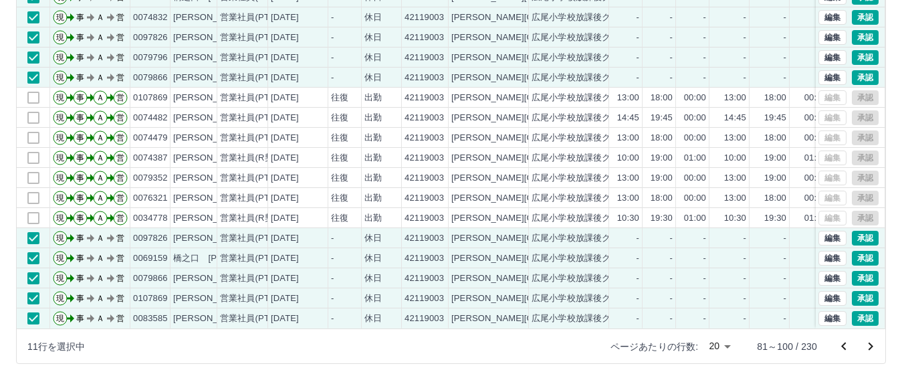
scroll to position [70, 0]
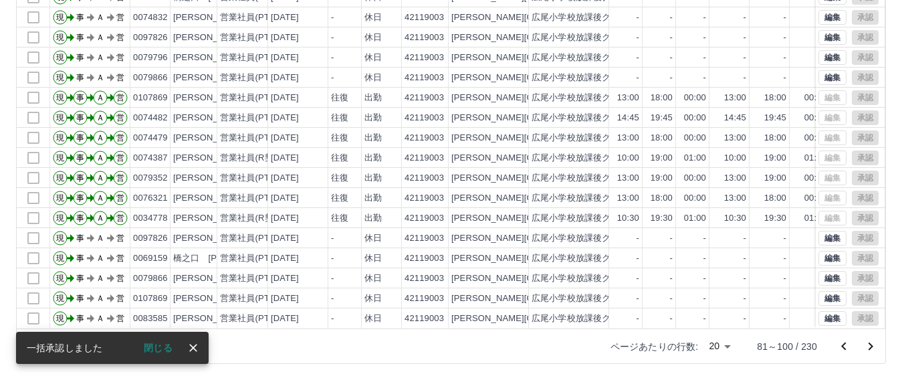
click at [870, 345] on icon "次のページへ" at bounding box center [871, 346] width 16 height 16
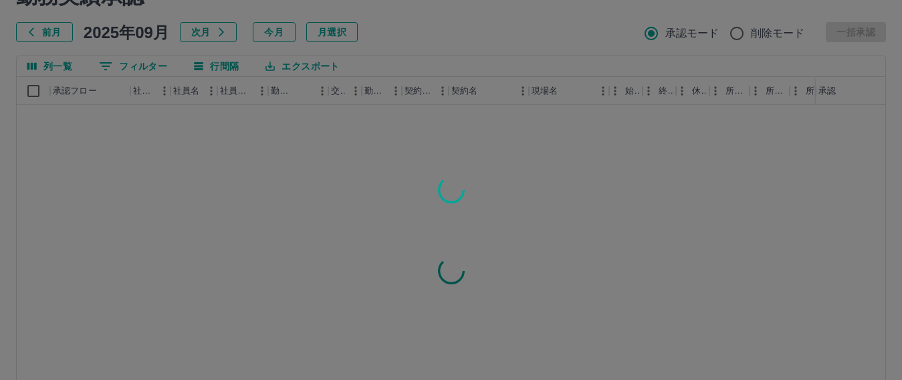
scroll to position [49, 0]
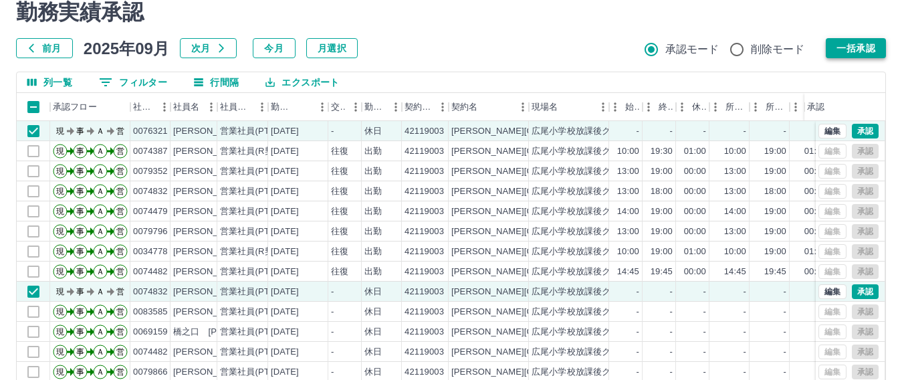
click at [851, 50] on button "一括承認" at bounding box center [856, 48] width 60 height 20
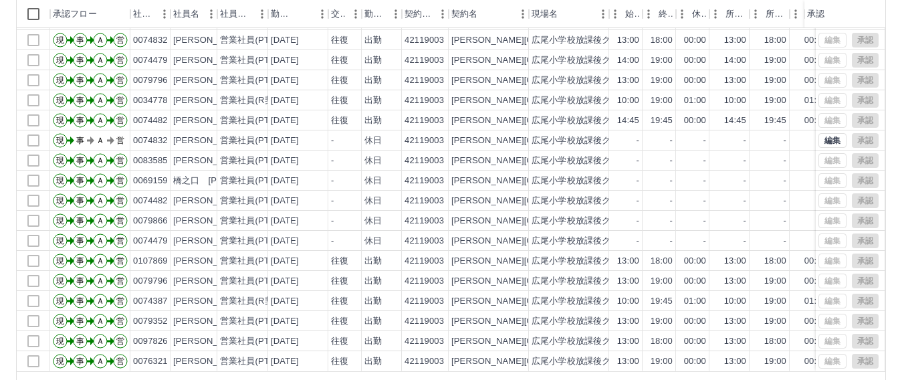
scroll to position [185, 0]
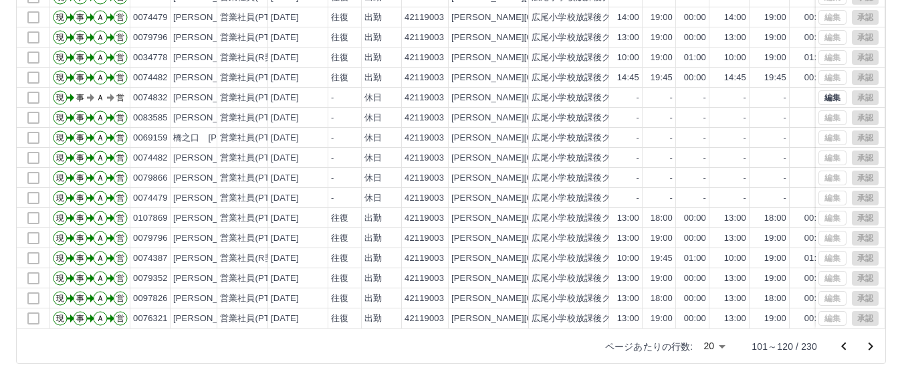
click at [866, 347] on icon "次のページへ" at bounding box center [871, 346] width 16 height 16
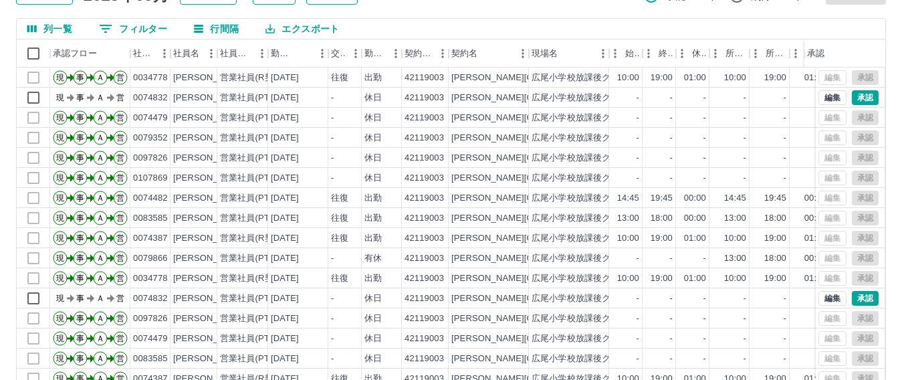
scroll to position [24, 0]
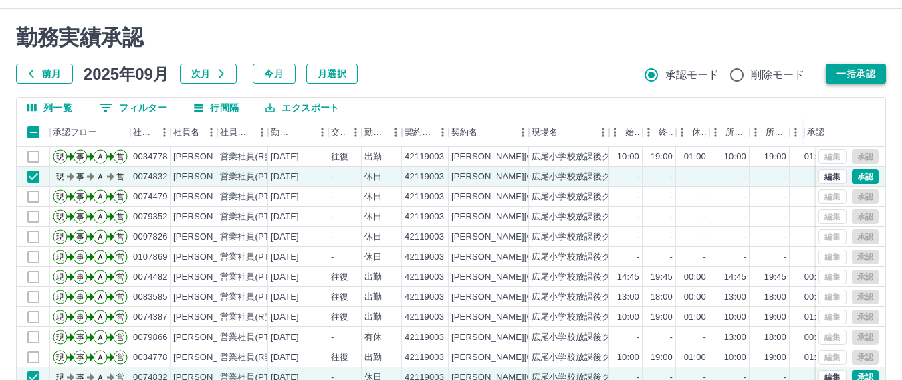
click at [851, 72] on button "一括承認" at bounding box center [856, 74] width 60 height 20
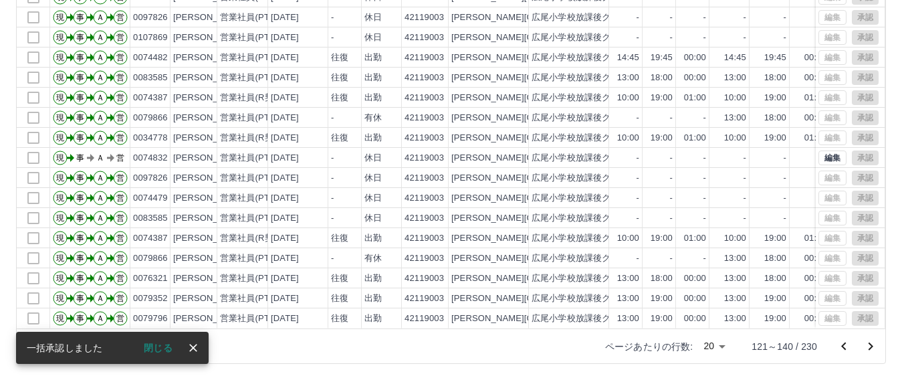
scroll to position [70, 0]
drag, startPoint x: 874, startPoint y: 342, endPoint x: 875, endPoint y: 333, distance: 9.4
click at [874, 342] on icon "次のページへ" at bounding box center [871, 346] width 16 height 16
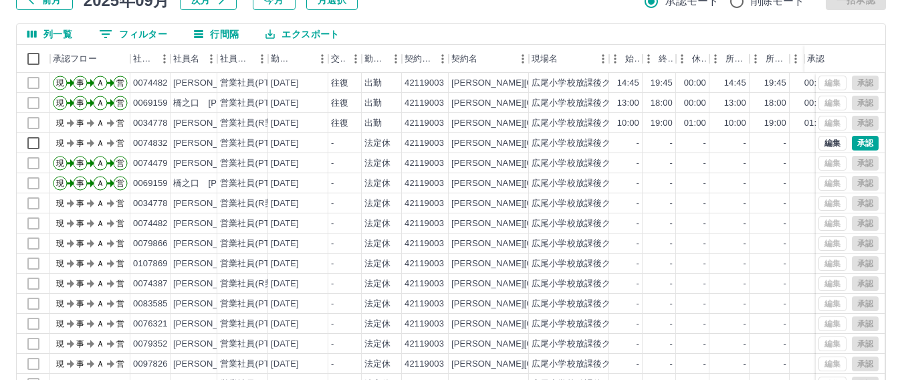
scroll to position [49, 0]
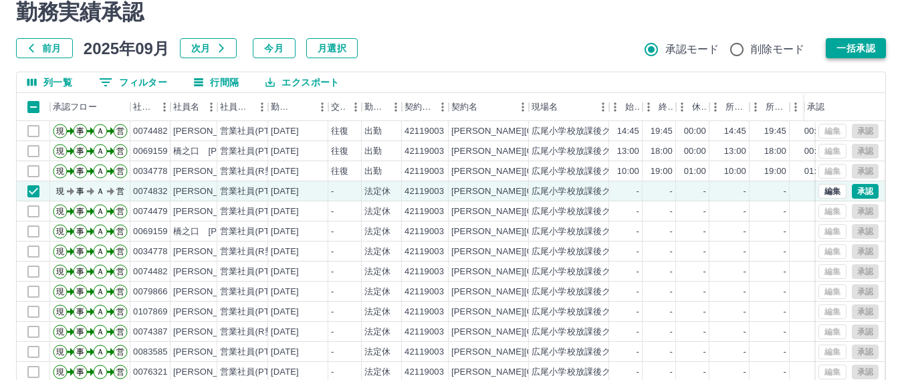
click at [838, 53] on button "一括承認" at bounding box center [856, 48] width 60 height 20
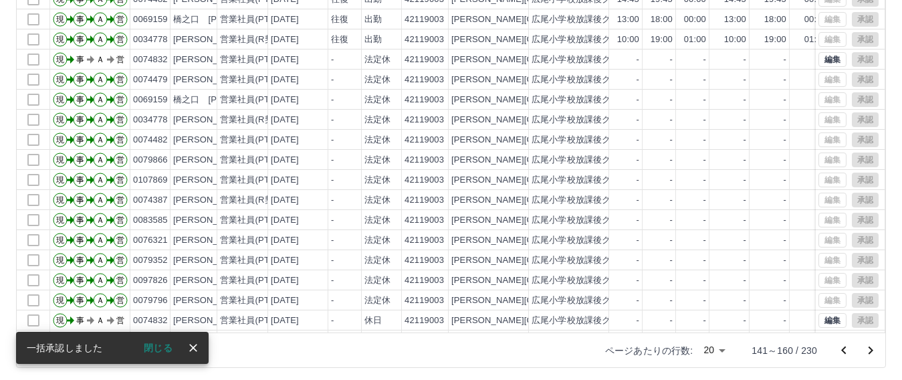
scroll to position [70, 0]
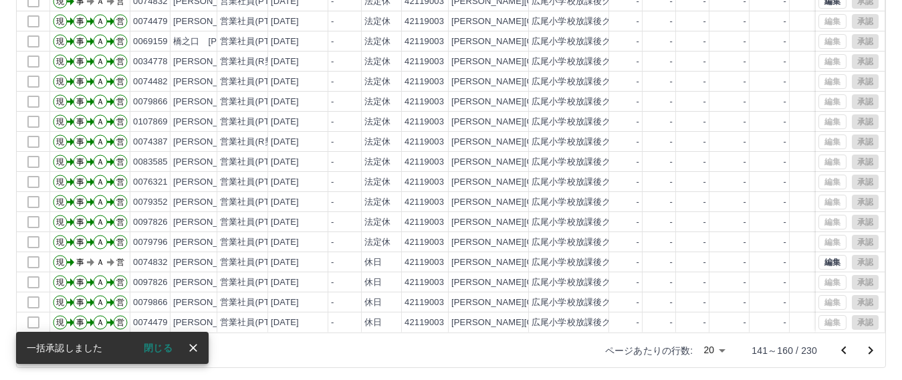
click at [870, 350] on icon "次のページへ" at bounding box center [871, 350] width 16 height 16
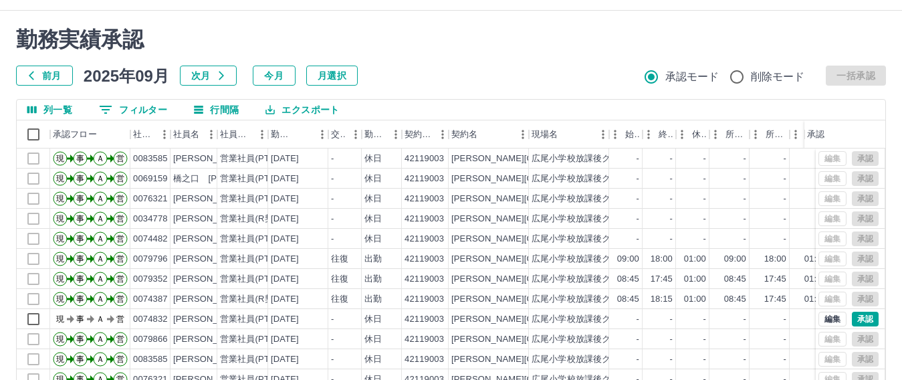
scroll to position [9, 0]
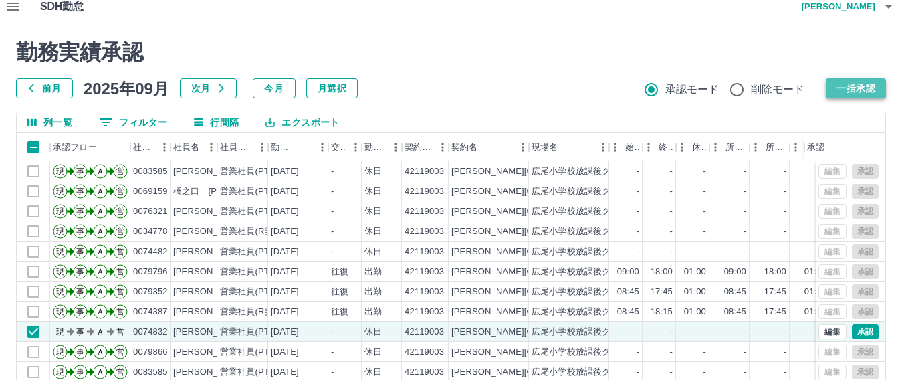
click at [867, 89] on button "一括承認" at bounding box center [856, 88] width 60 height 20
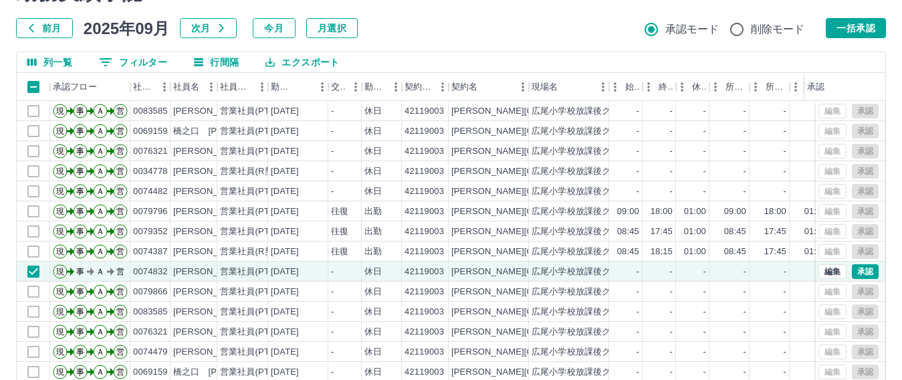
scroll to position [185, 0]
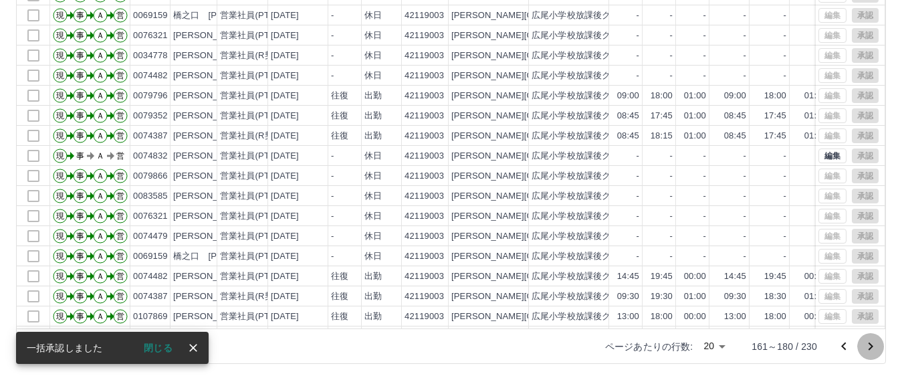
click at [870, 351] on icon "次のページへ" at bounding box center [871, 346] width 16 height 16
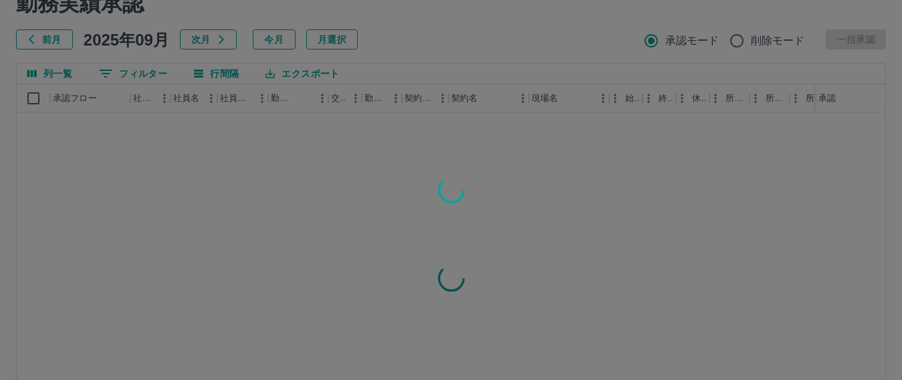
scroll to position [52, 0]
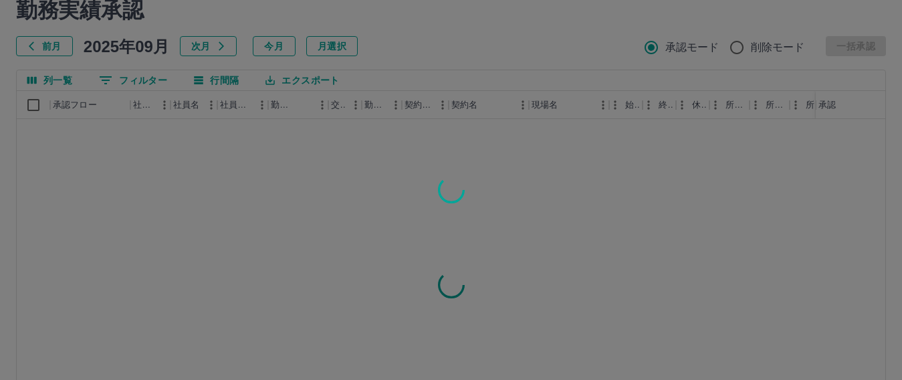
click at [33, 105] on div at bounding box center [451, 190] width 902 height 380
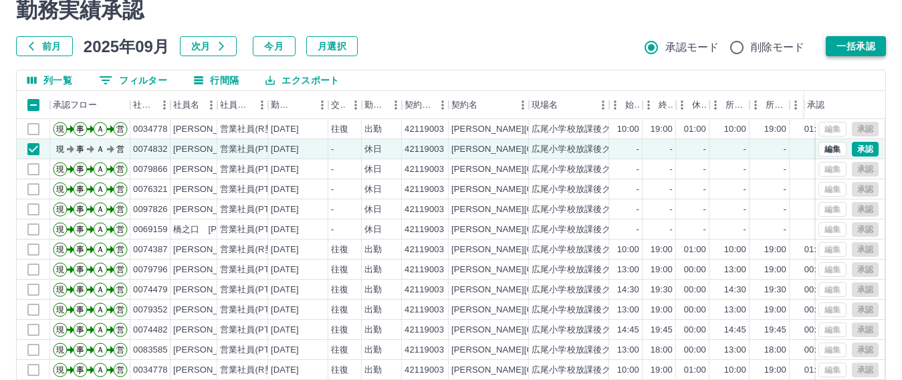
click at [827, 42] on button "一括承認" at bounding box center [856, 46] width 60 height 20
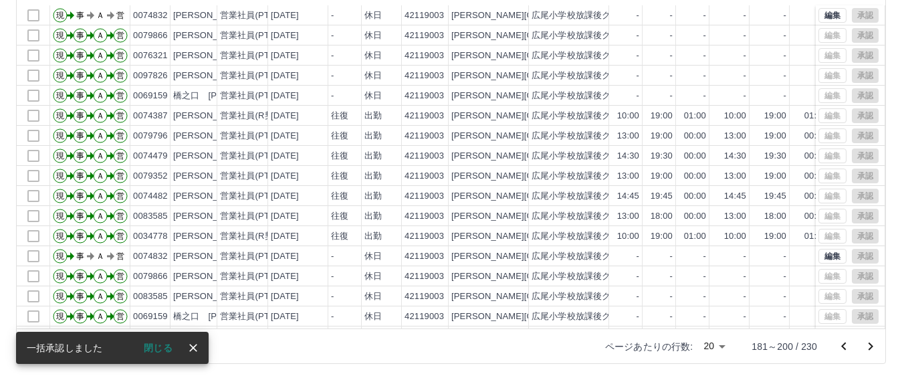
scroll to position [70, 0]
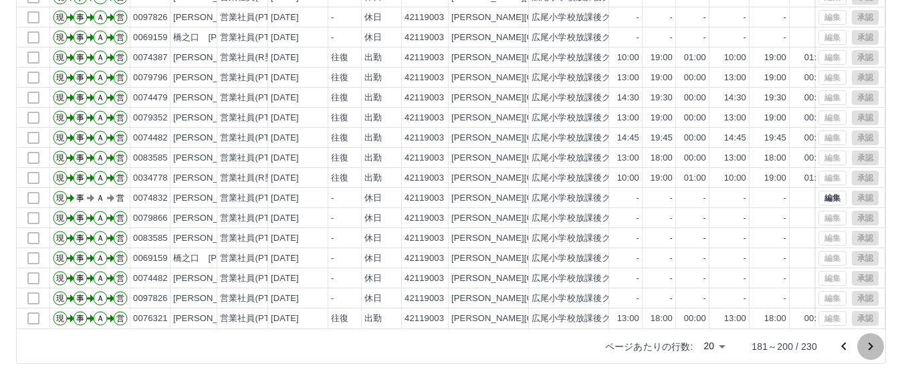
click at [870, 344] on icon "次のページへ" at bounding box center [871, 346] width 16 height 16
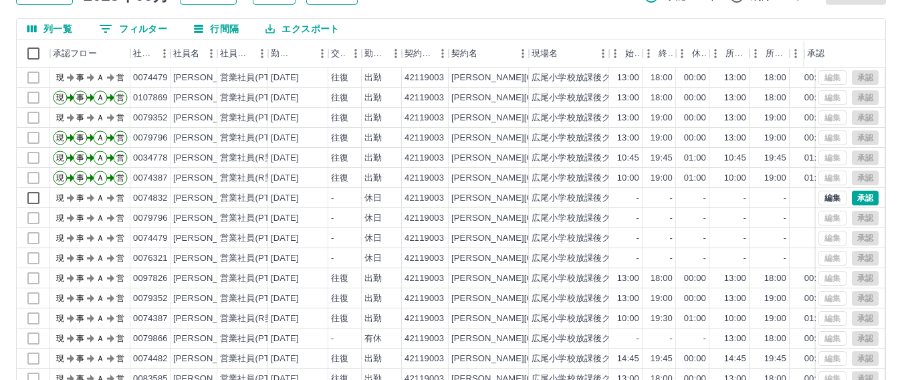
scroll to position [69, 0]
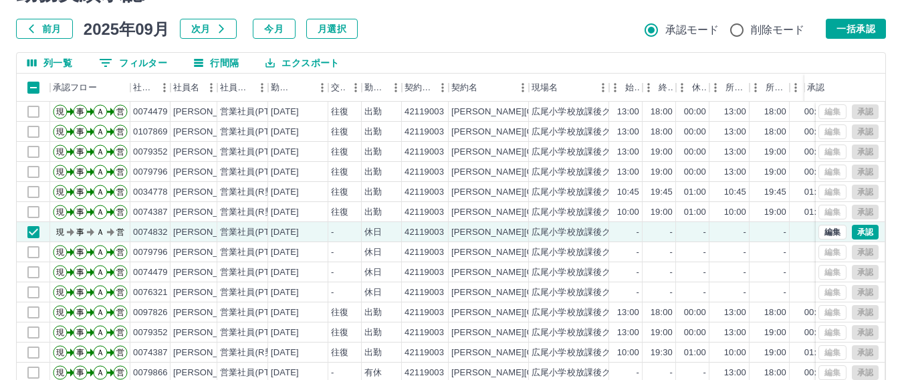
click at [884, 18] on div "勤務実績承認 前月 [DATE] 次月 今月 月選択 承認モード 削除モード 一括承認 列一覧 0 フィルター 行間隔 エクスポート 承認フロー 社員番号 社…" at bounding box center [451, 230] width 902 height 532
click at [870, 33] on button "一括承認" at bounding box center [856, 29] width 60 height 20
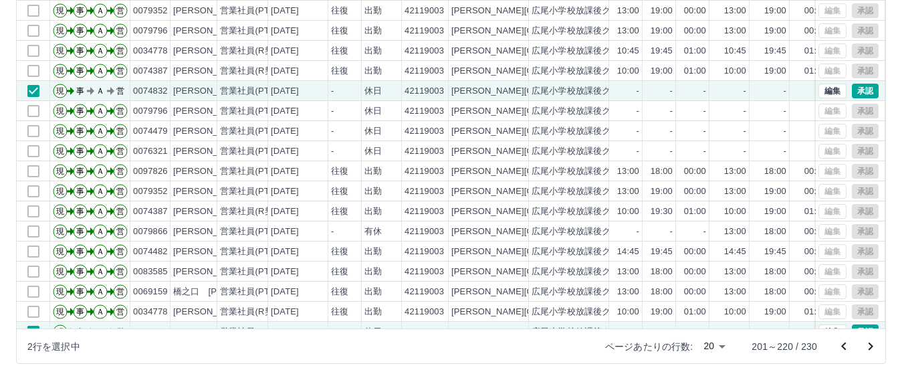
scroll to position [70, 0]
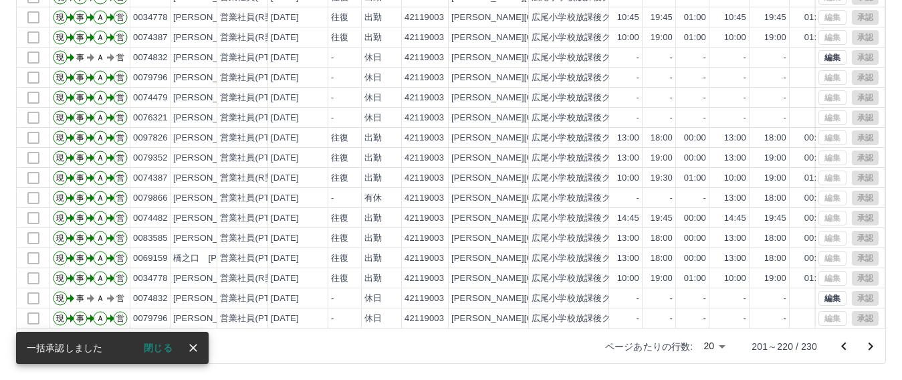
click at [867, 349] on icon "次のページへ" at bounding box center [871, 346] width 16 height 16
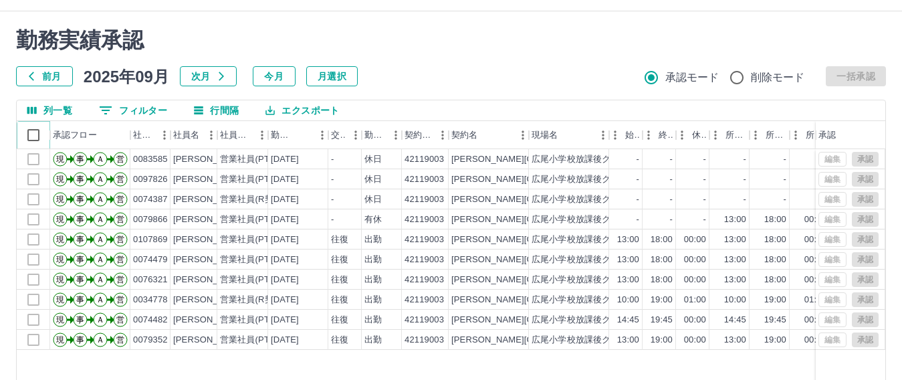
scroll to position [0, 0]
